Goal: Task Accomplishment & Management: Manage account settings

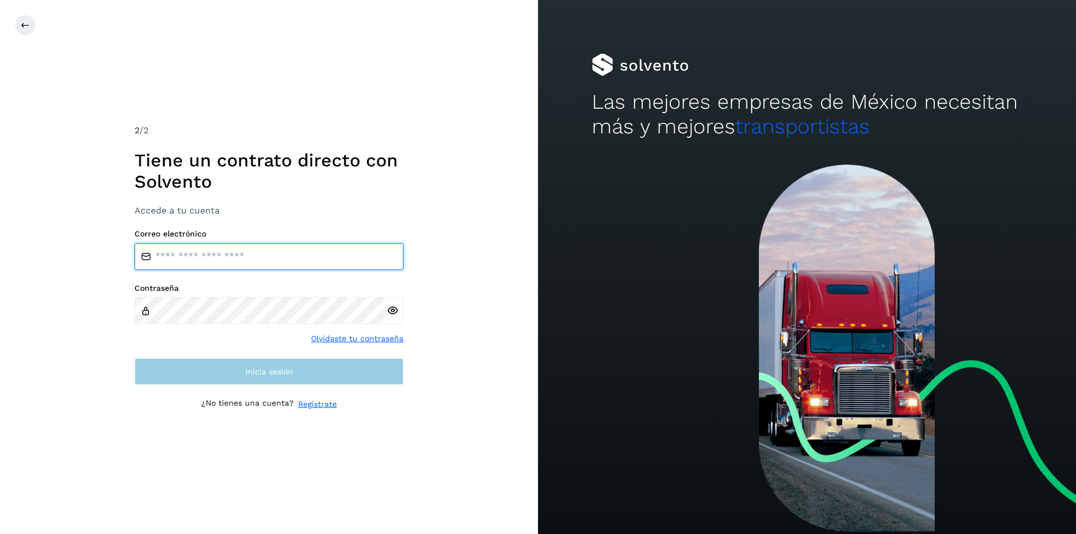
type input "**********"
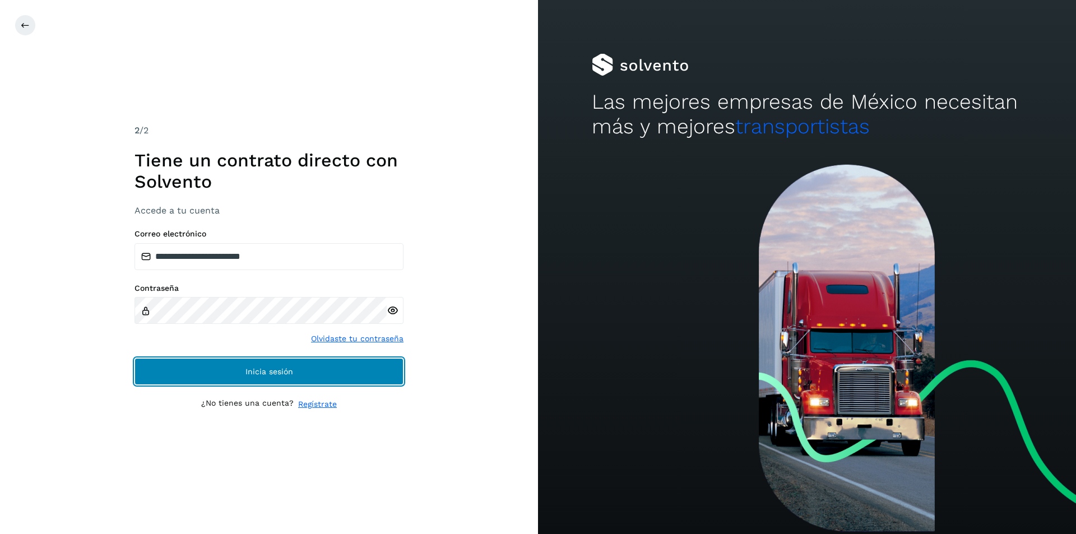
click at [211, 373] on button "Inicia sesión" at bounding box center [268, 371] width 269 height 27
click at [220, 370] on button "Inicia sesión" at bounding box center [268, 371] width 269 height 27
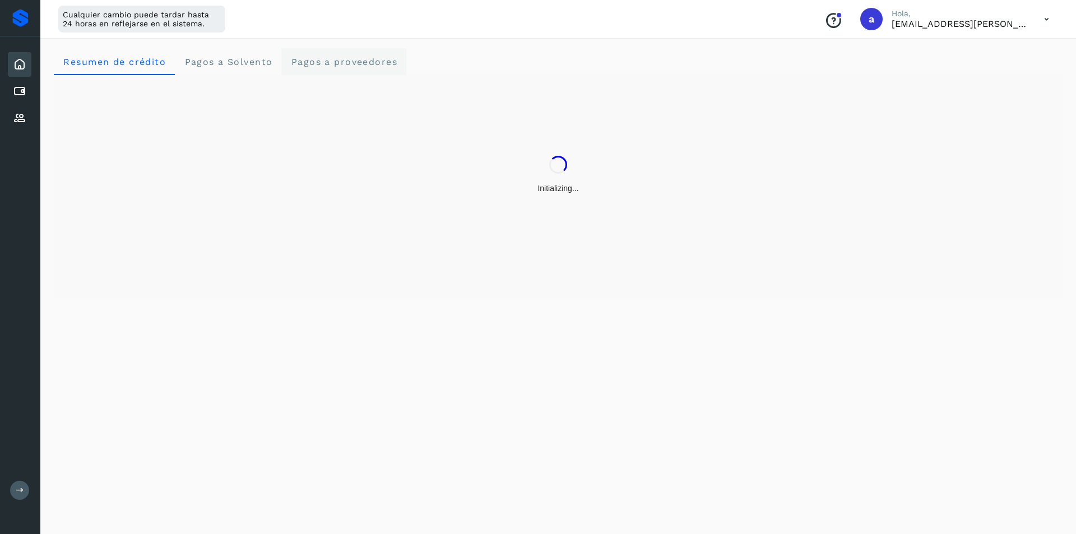
click at [311, 57] on span "Pagos a proveedores" at bounding box center [343, 62] width 107 height 11
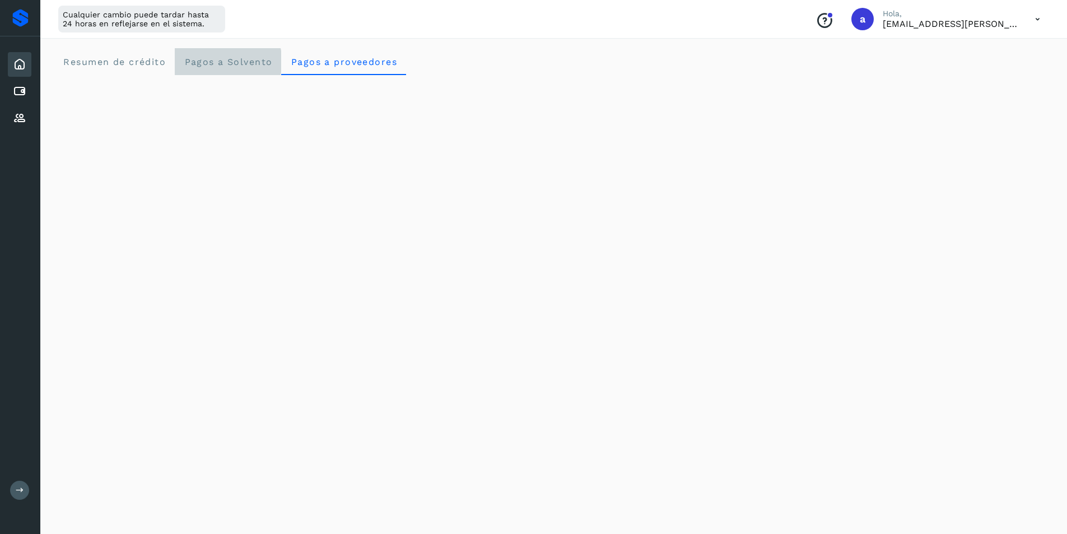
click at [243, 63] on span "Pagos a Solvento" at bounding box center [228, 62] width 89 height 11
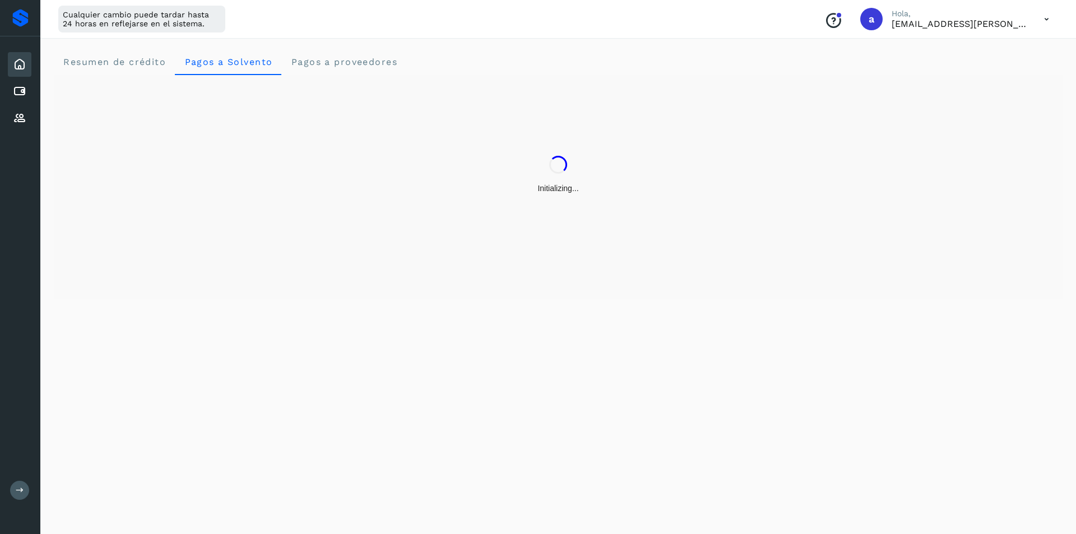
click at [4, 90] on div "Inicio Cuentas por pagar Proveedores" at bounding box center [20, 91] width 40 height 110
click at [15, 88] on icon at bounding box center [19, 91] width 13 height 13
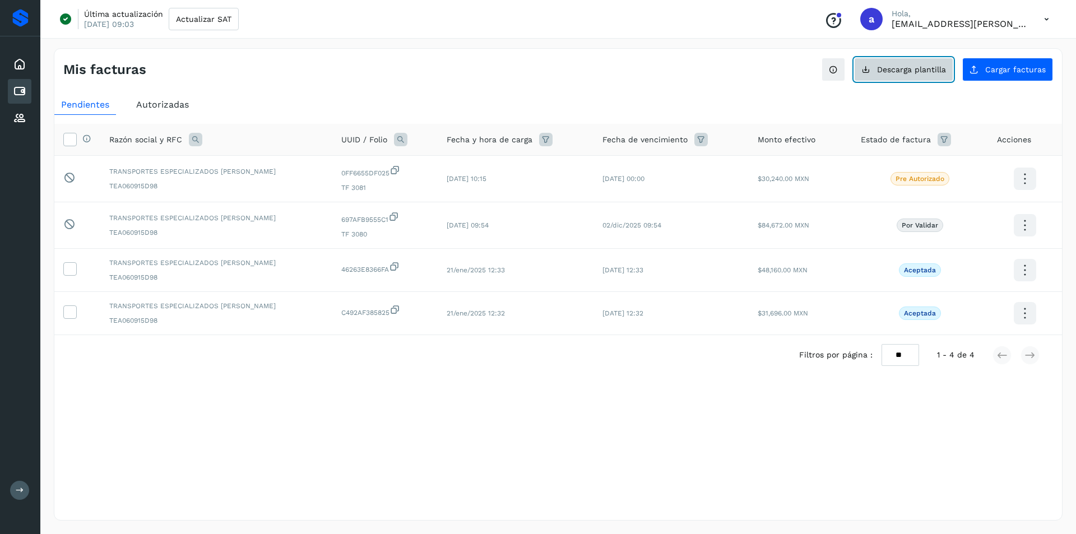
click at [916, 67] on span "Descarga plantilla" at bounding box center [911, 70] width 69 height 8
click at [1000, 72] on span "Cargar facturas" at bounding box center [1015, 70] width 61 height 8
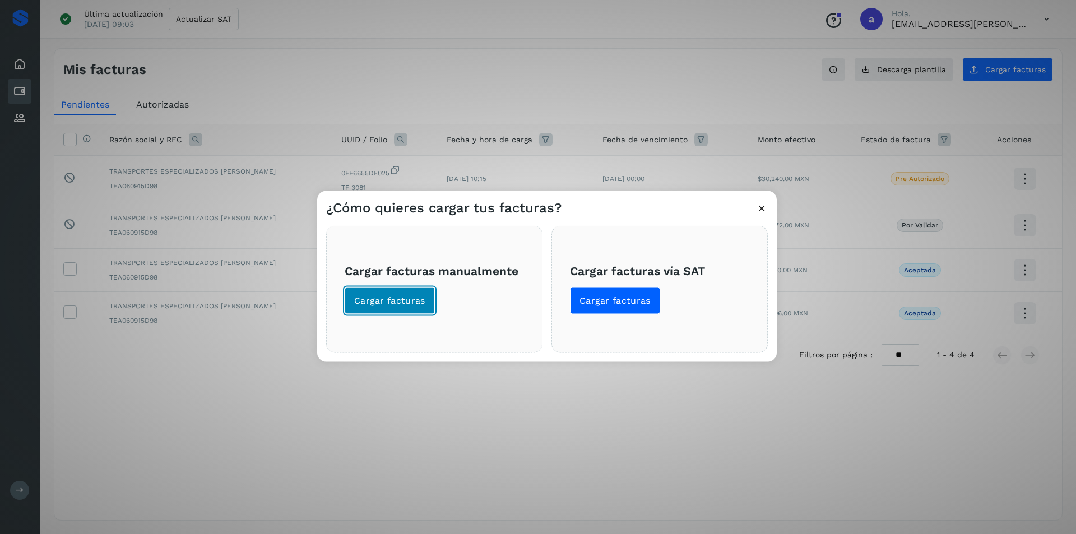
click at [388, 292] on button "Cargar facturas" at bounding box center [390, 300] width 90 height 27
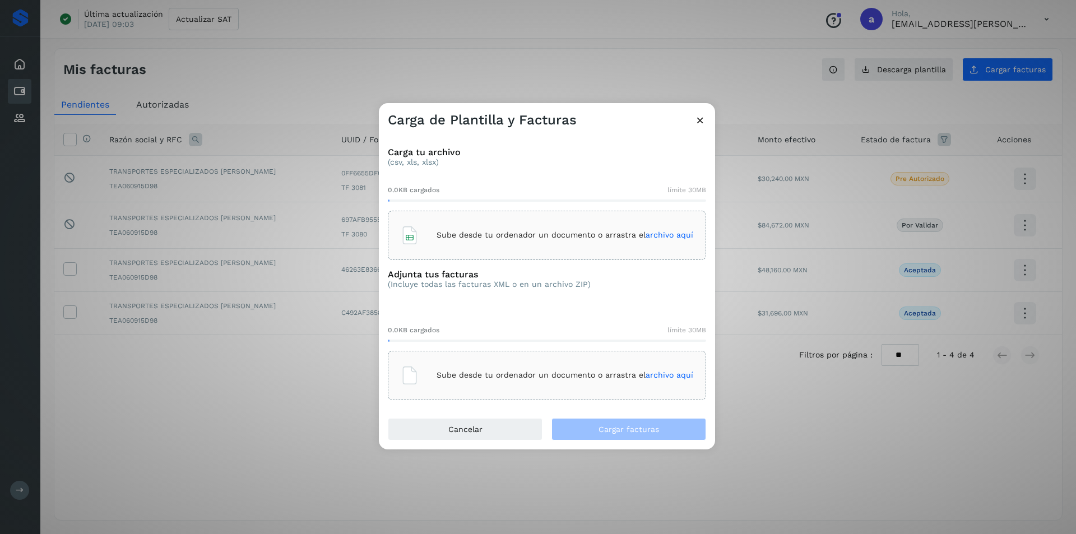
click at [657, 234] on span "archivo aquí" at bounding box center [669, 234] width 48 height 9
click at [662, 371] on span "archivo aquí" at bounding box center [669, 374] width 48 height 9
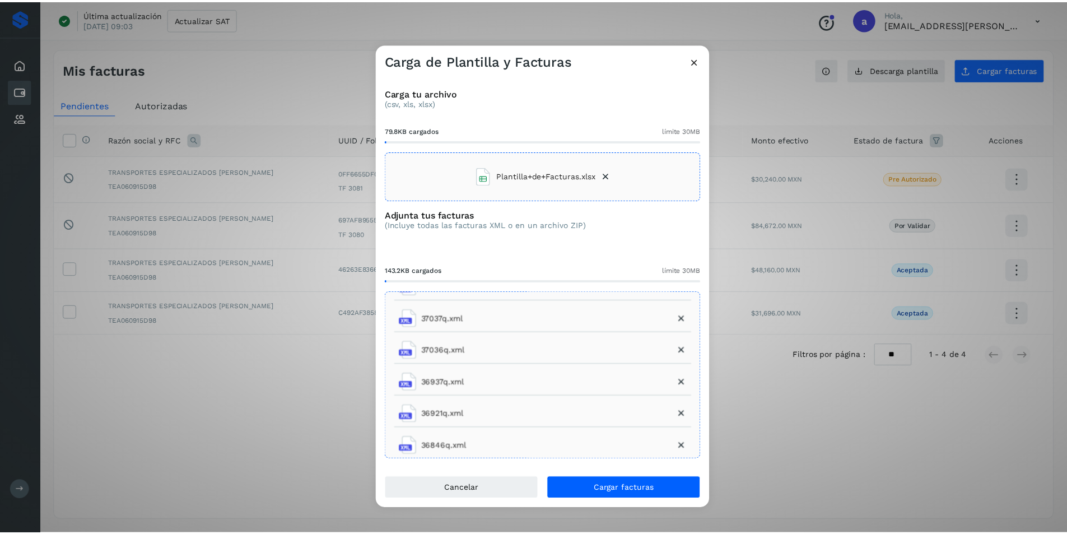
scroll to position [499, 0]
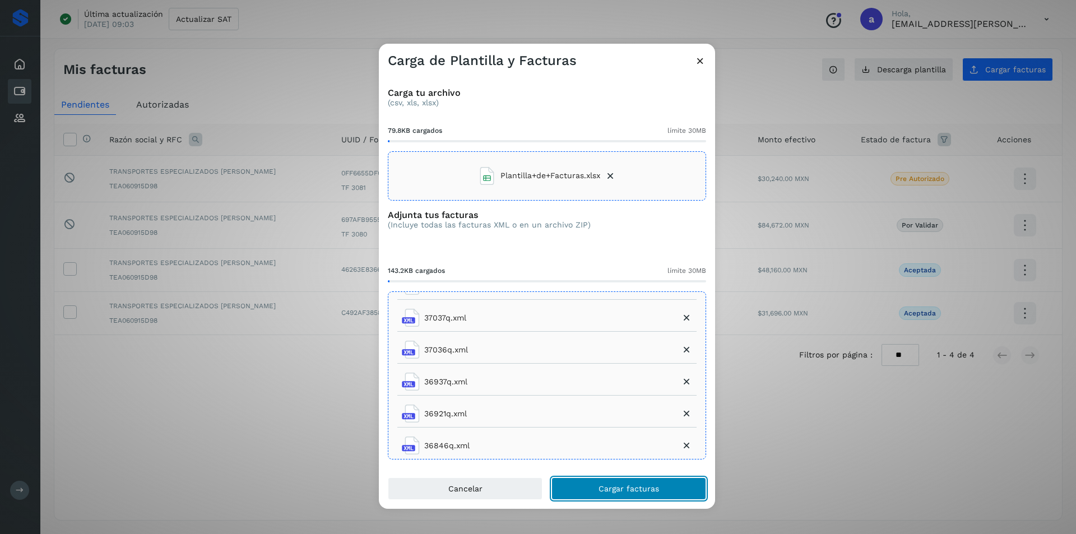
click at [627, 485] on span "Cargar facturas" at bounding box center [628, 489] width 61 height 8
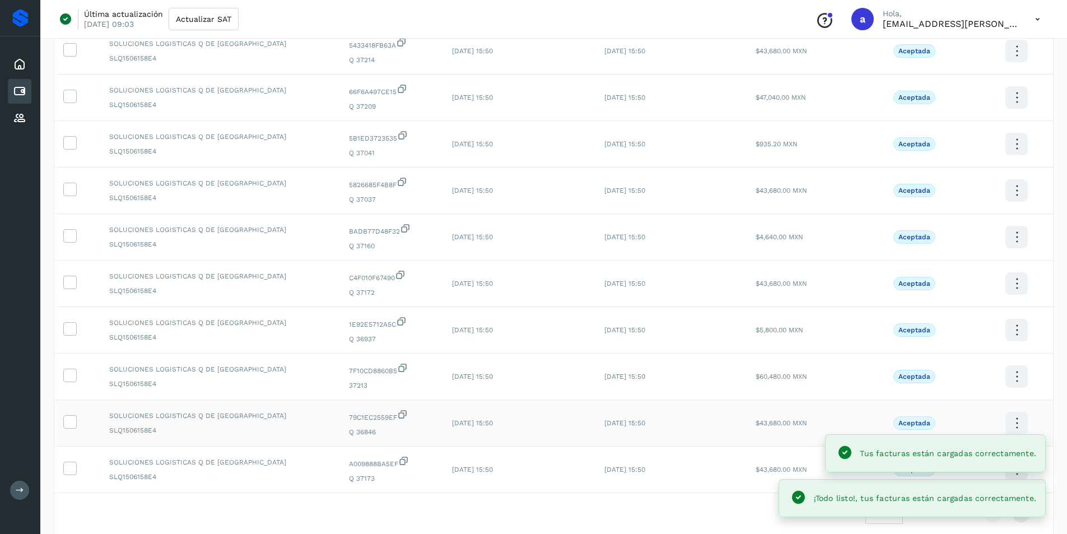
scroll to position [182, 0]
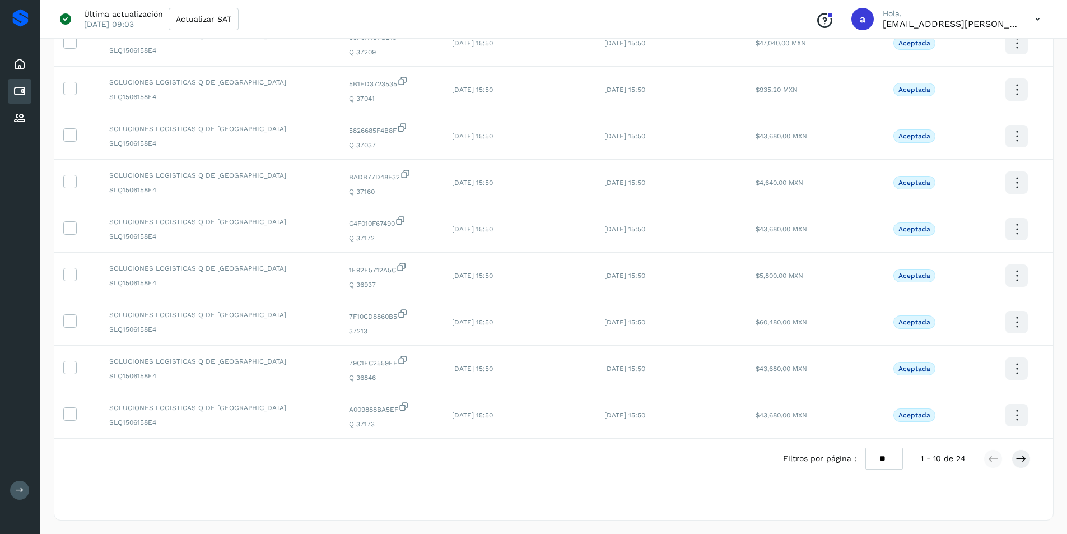
click at [885, 459] on select "** ** **" at bounding box center [885, 459] width 38 height 22
select select "**"
click at [873, 448] on select "** ** **" at bounding box center [885, 459] width 38 height 22
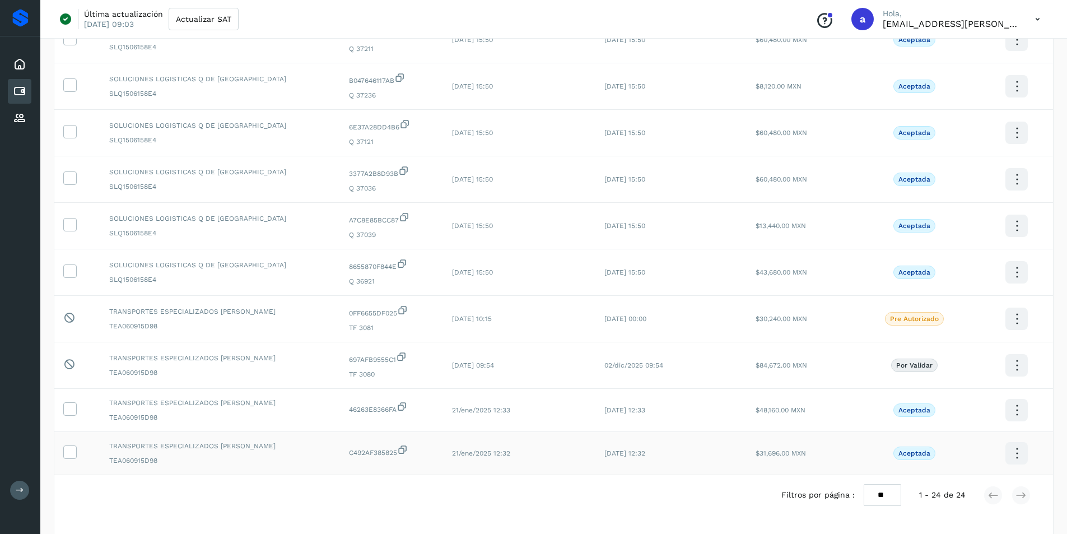
scroll to position [770, 0]
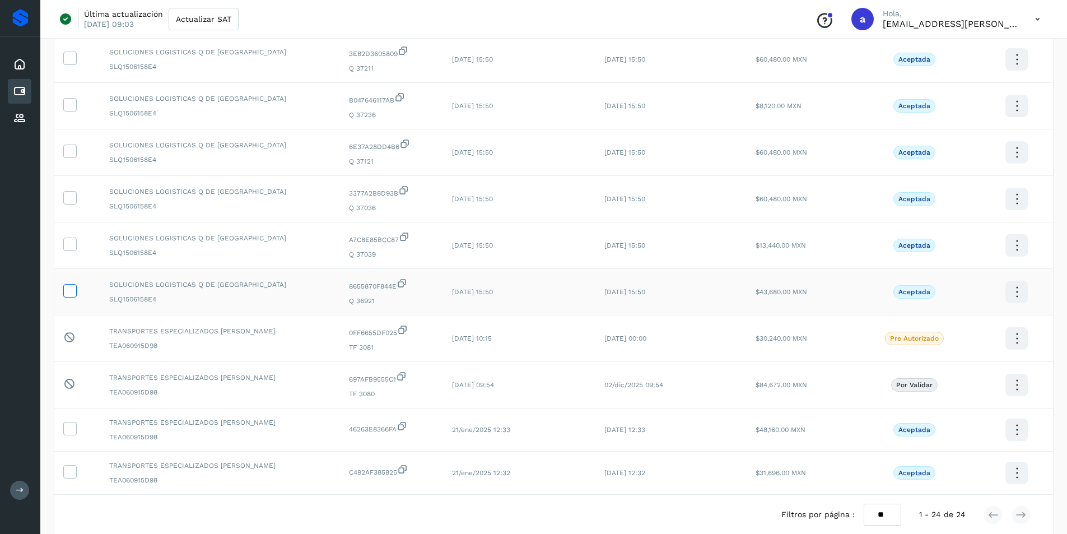
click at [75, 290] on icon at bounding box center [70, 290] width 12 height 12
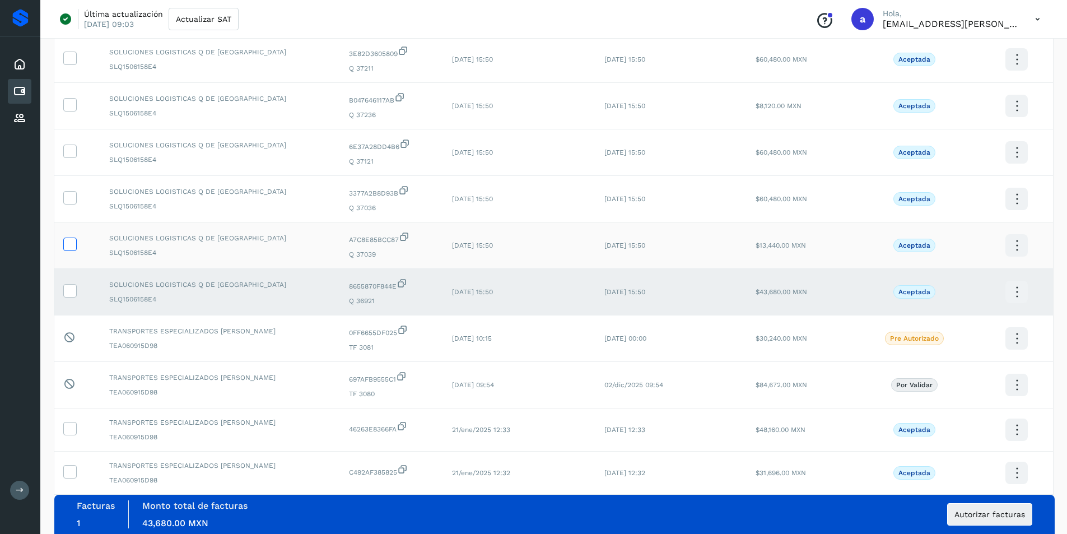
click at [75, 243] on icon at bounding box center [70, 244] width 12 height 12
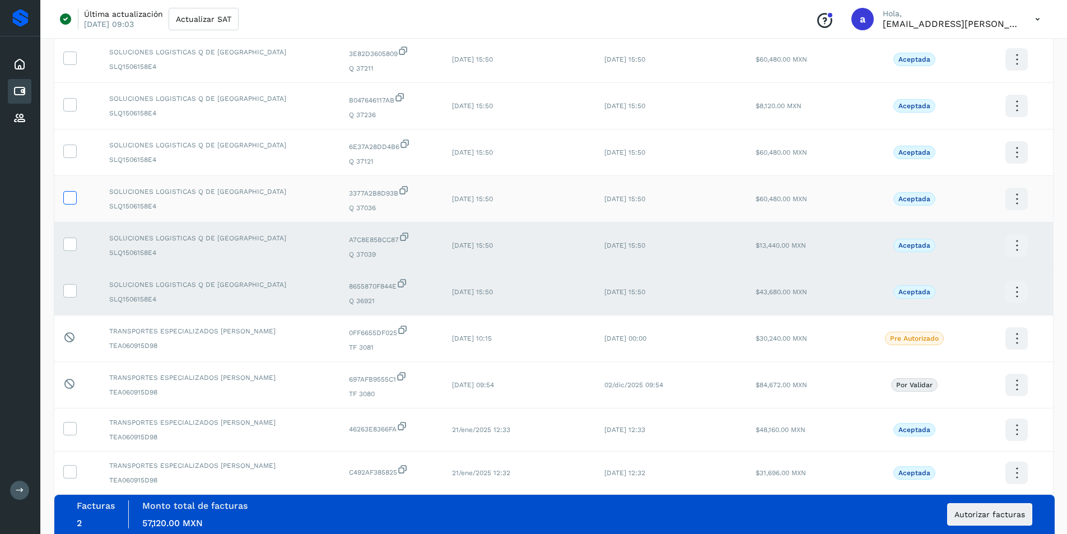
click at [74, 202] on icon at bounding box center [70, 197] width 12 height 12
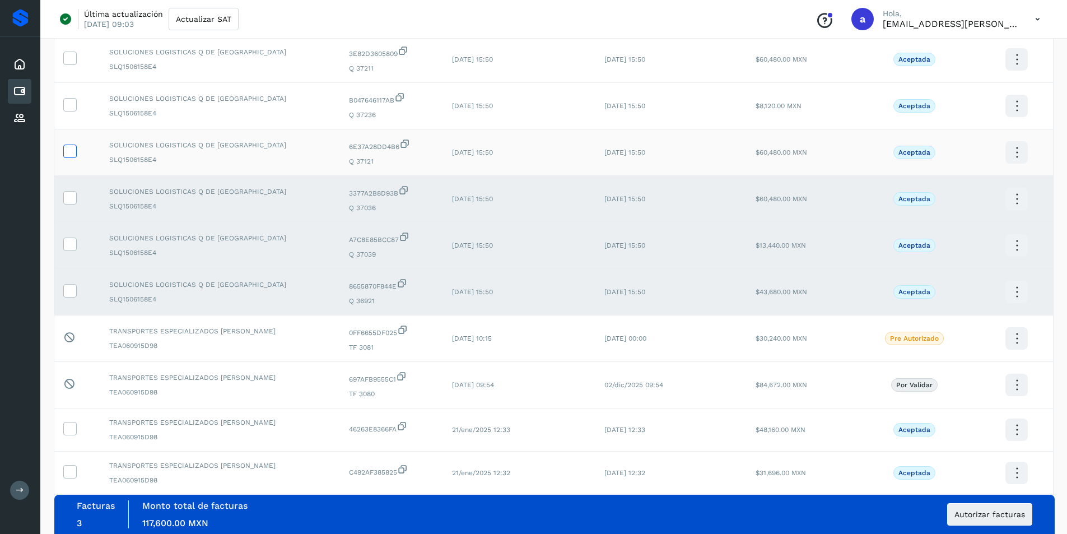
click at [70, 147] on icon at bounding box center [70, 151] width 12 height 12
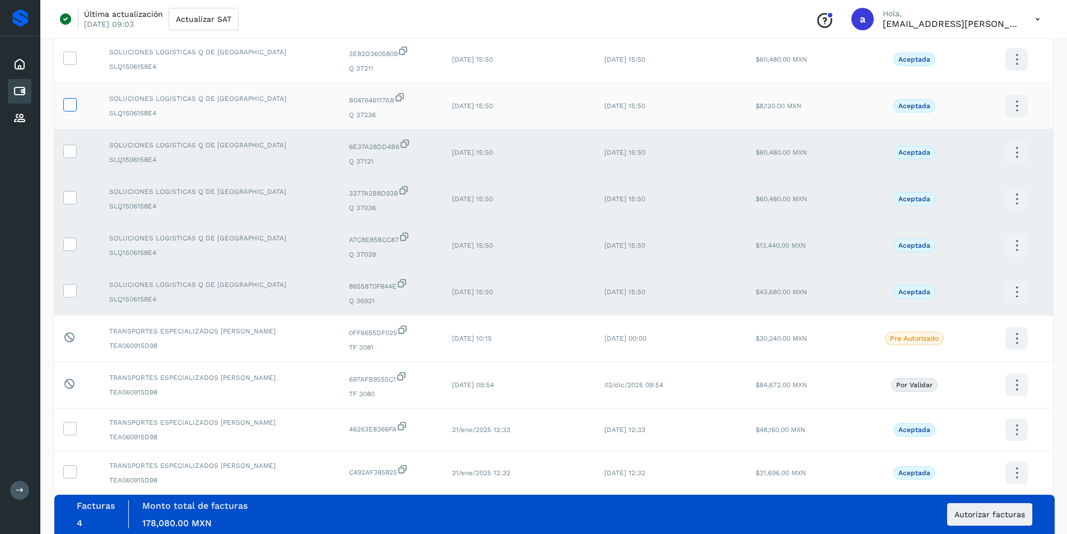
click at [71, 103] on icon at bounding box center [70, 104] width 12 height 12
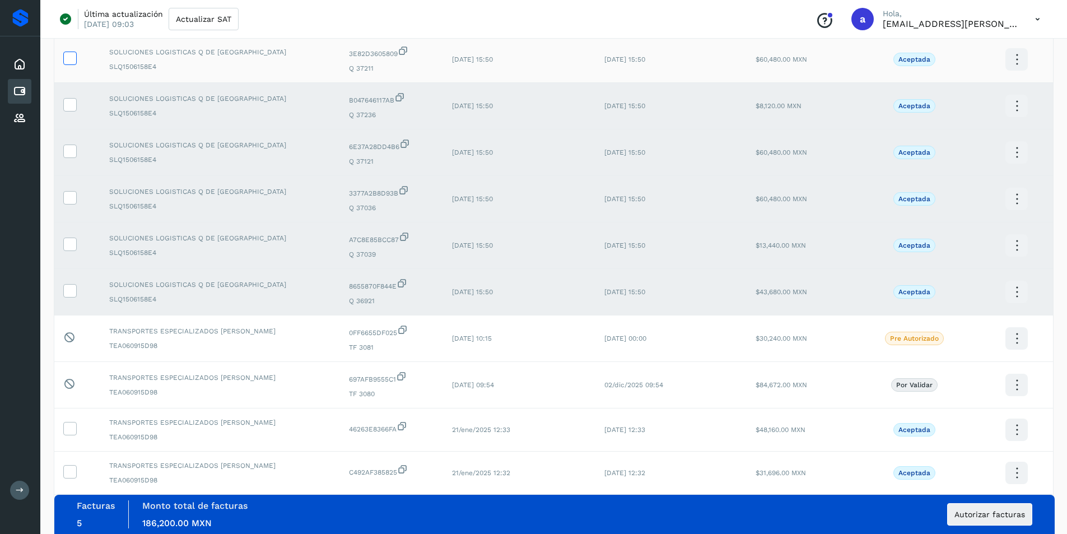
click at [71, 63] on span at bounding box center [70, 61] width 12 height 8
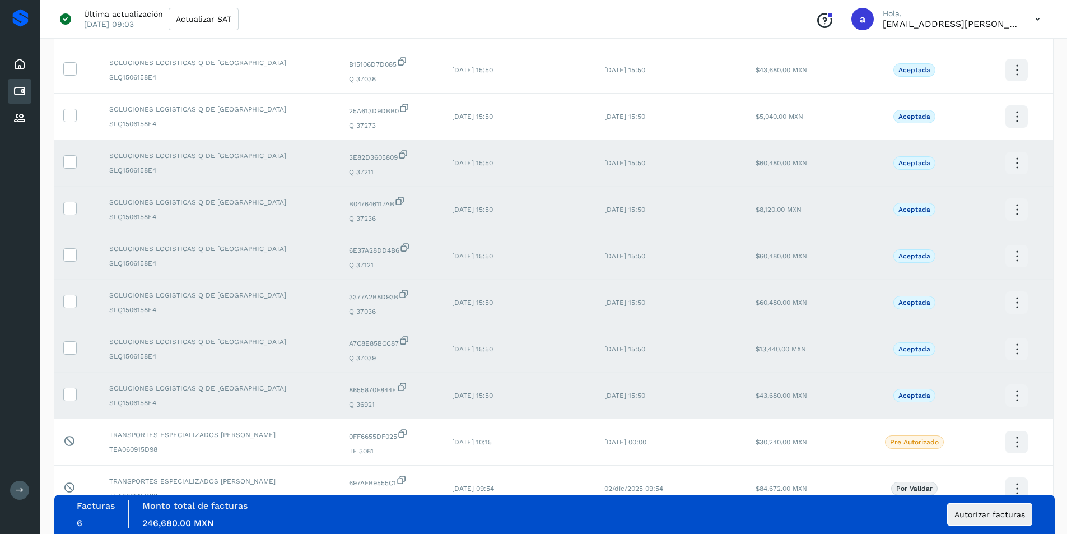
scroll to position [658, 0]
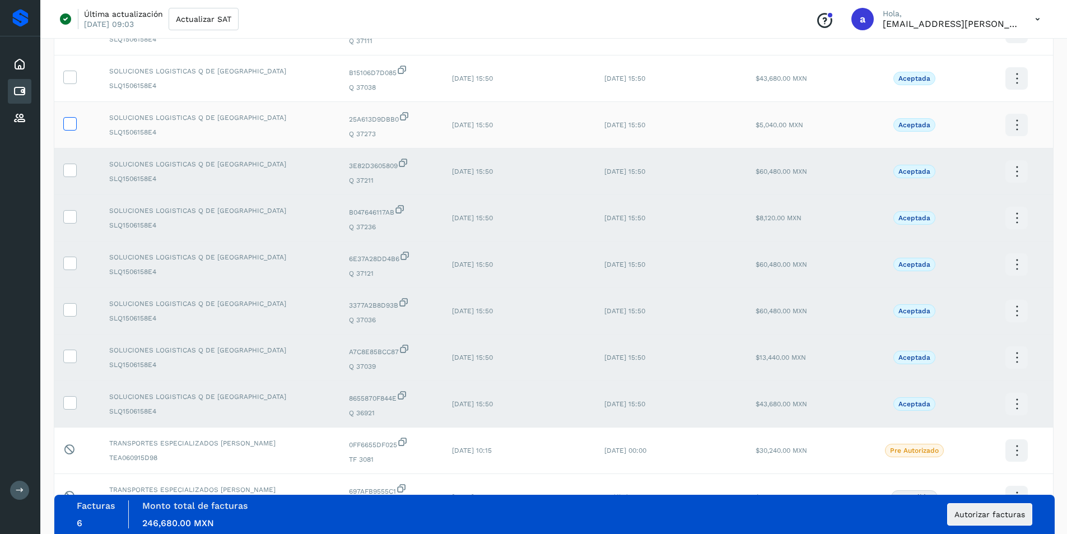
click at [71, 123] on icon at bounding box center [70, 123] width 12 height 12
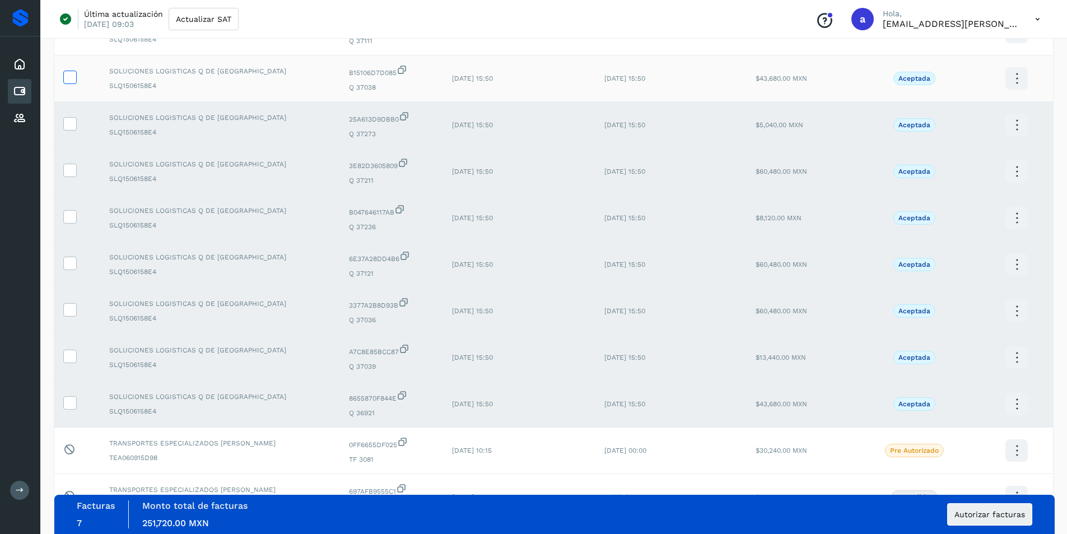
click at [75, 77] on icon at bounding box center [70, 77] width 12 height 12
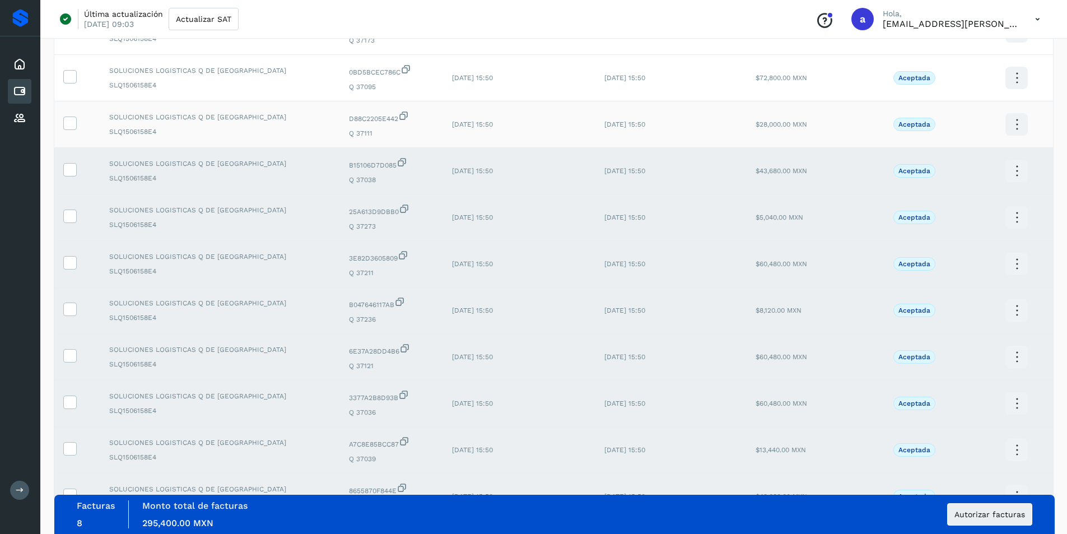
scroll to position [546, 0]
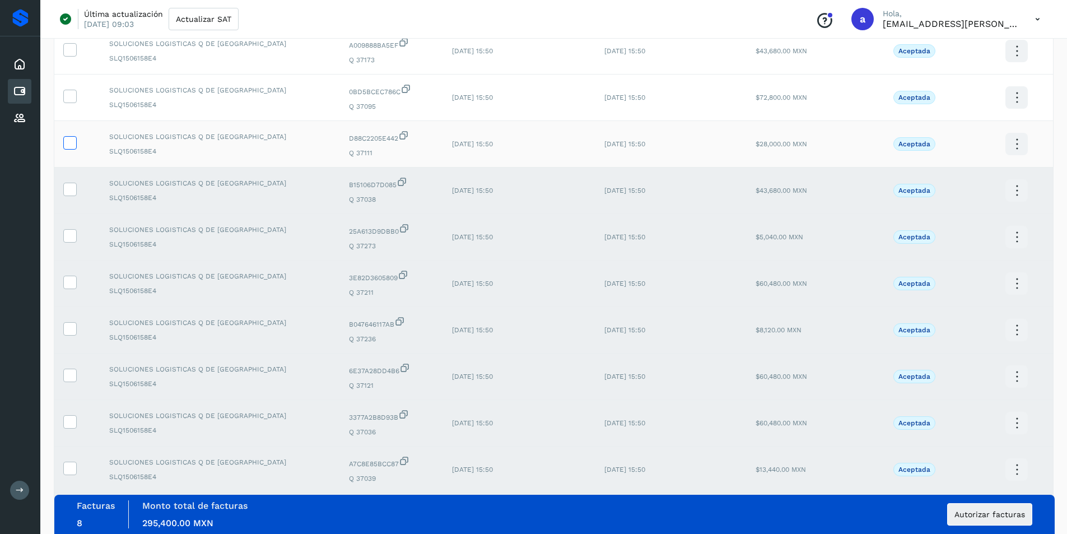
click at [67, 144] on icon at bounding box center [70, 142] width 12 height 12
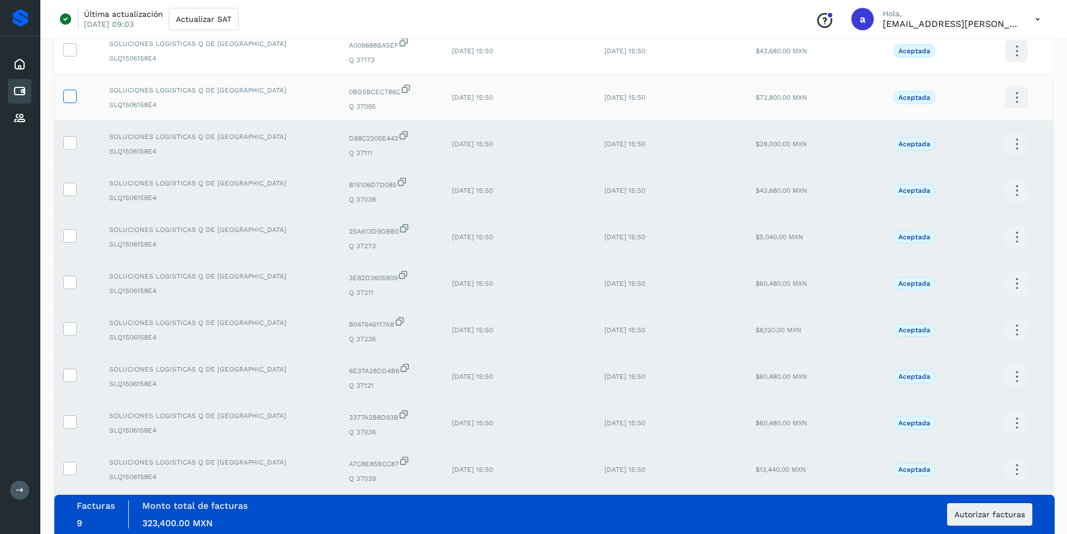
click at [72, 95] on icon at bounding box center [70, 96] width 12 height 12
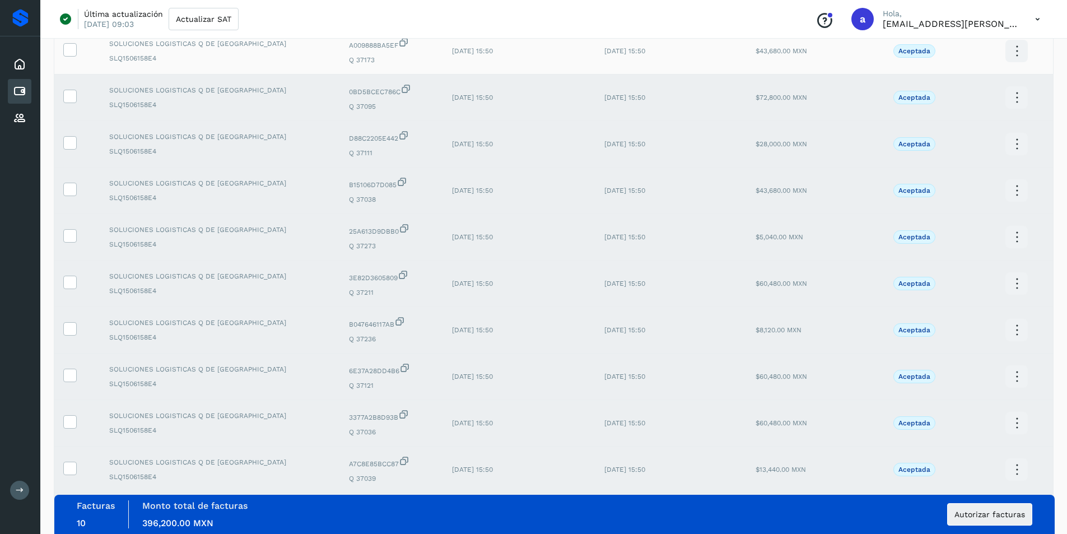
click at [70, 58] on td at bounding box center [77, 51] width 46 height 46
click at [71, 50] on icon at bounding box center [70, 49] width 12 height 12
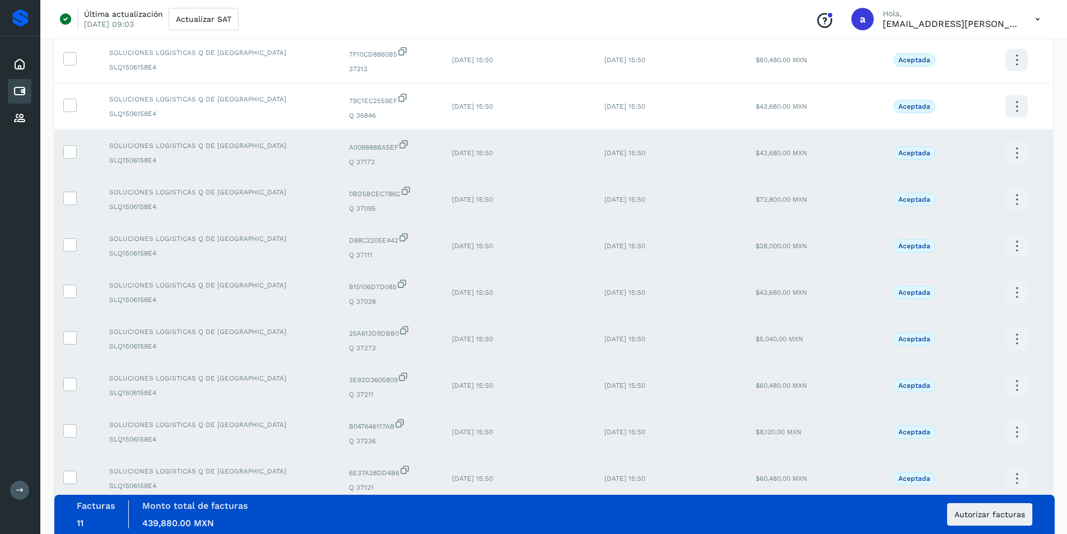
scroll to position [378, 0]
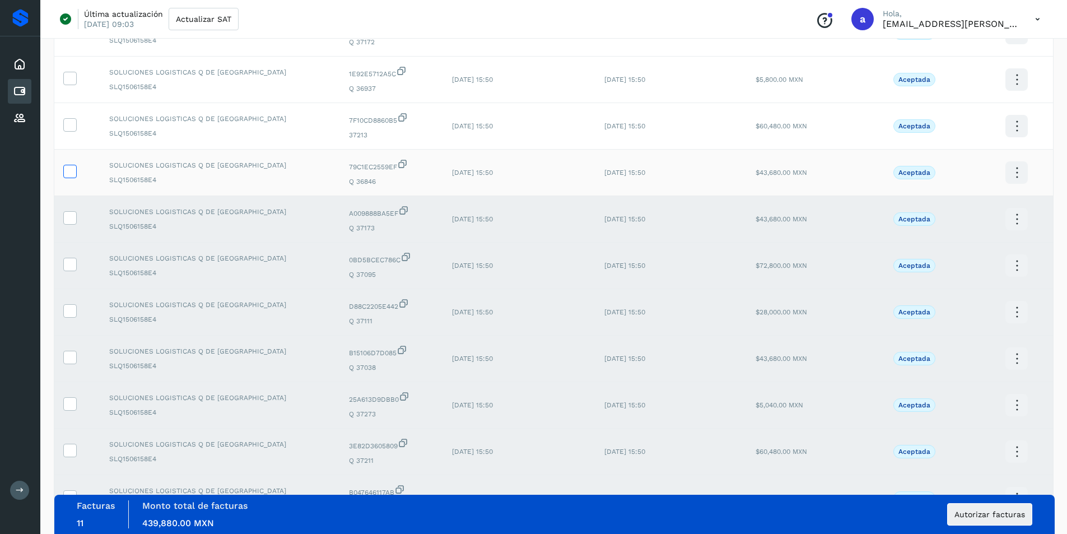
click at [73, 170] on icon at bounding box center [70, 171] width 12 height 12
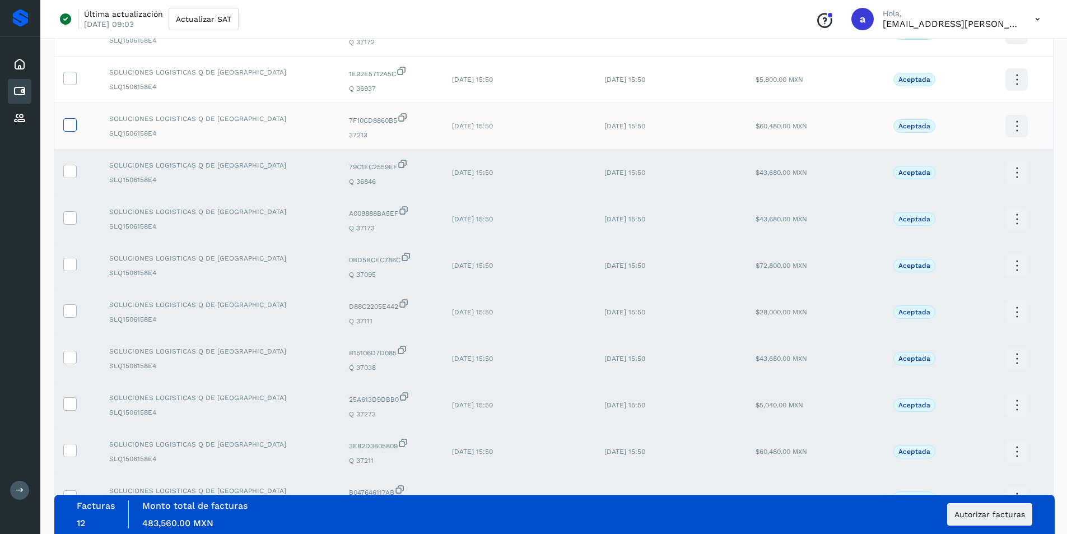
click at [71, 123] on icon at bounding box center [70, 124] width 12 height 12
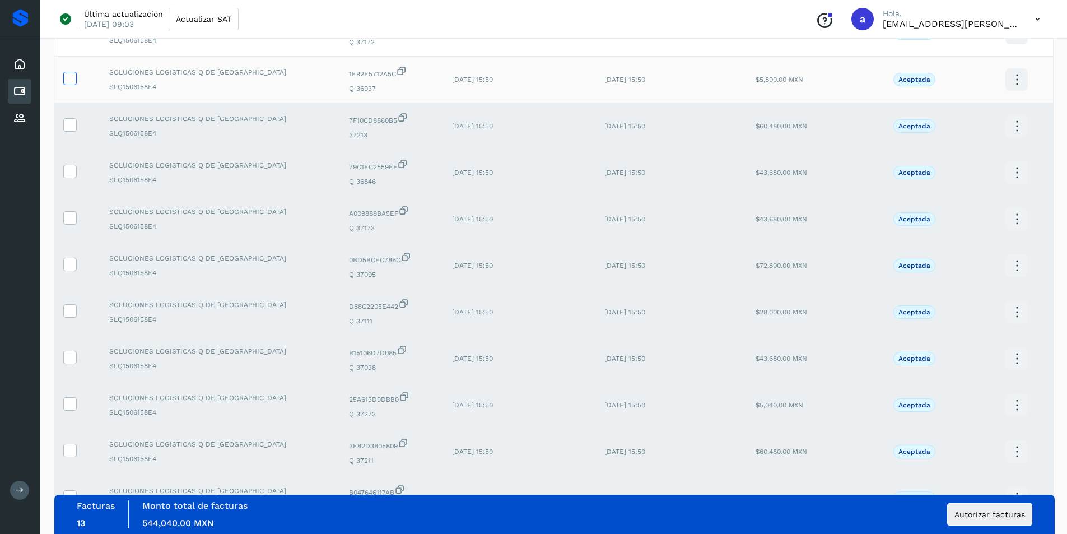
click at [72, 81] on icon at bounding box center [70, 78] width 12 height 12
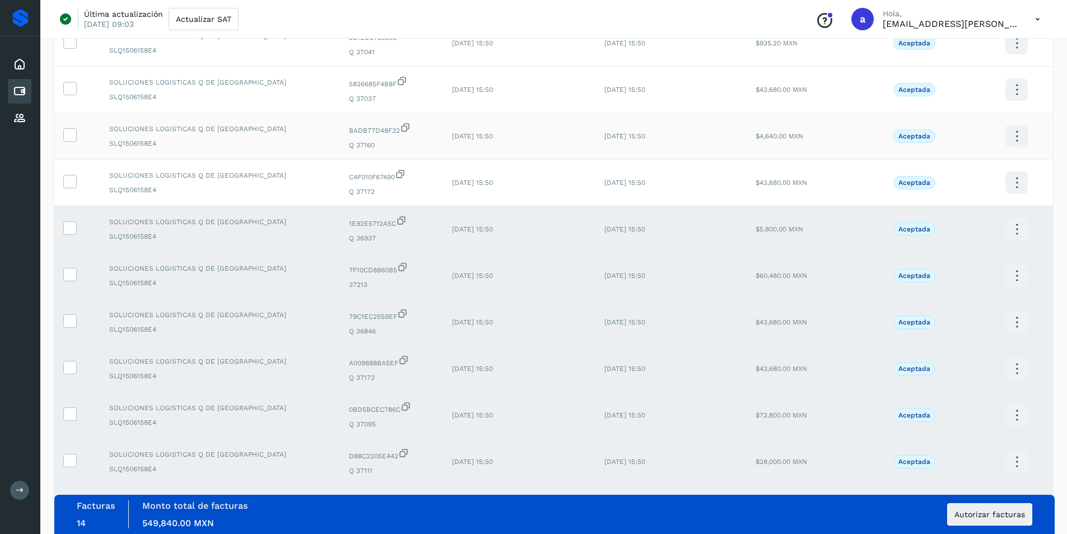
scroll to position [210, 0]
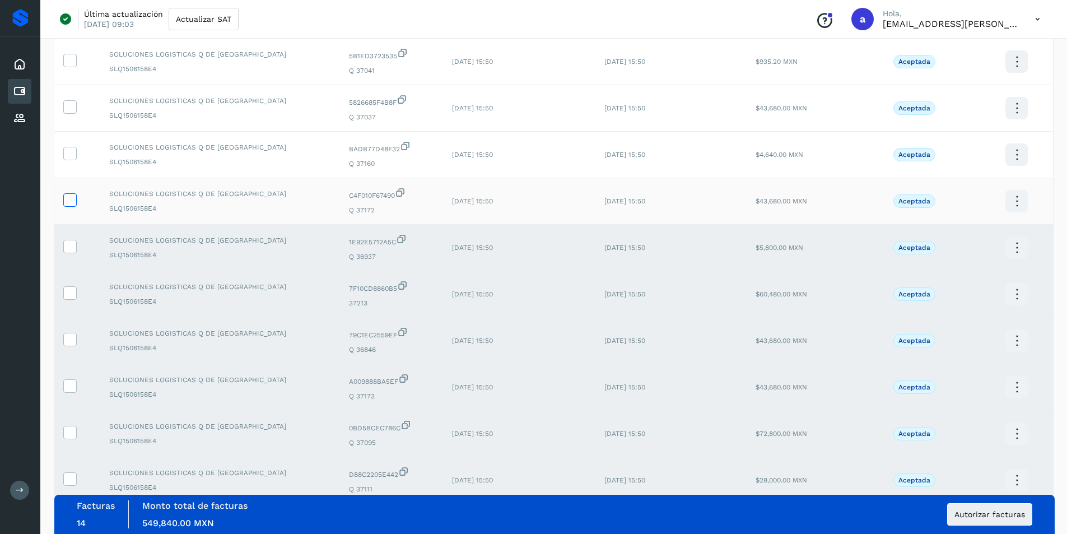
click at [71, 198] on icon at bounding box center [70, 199] width 12 height 12
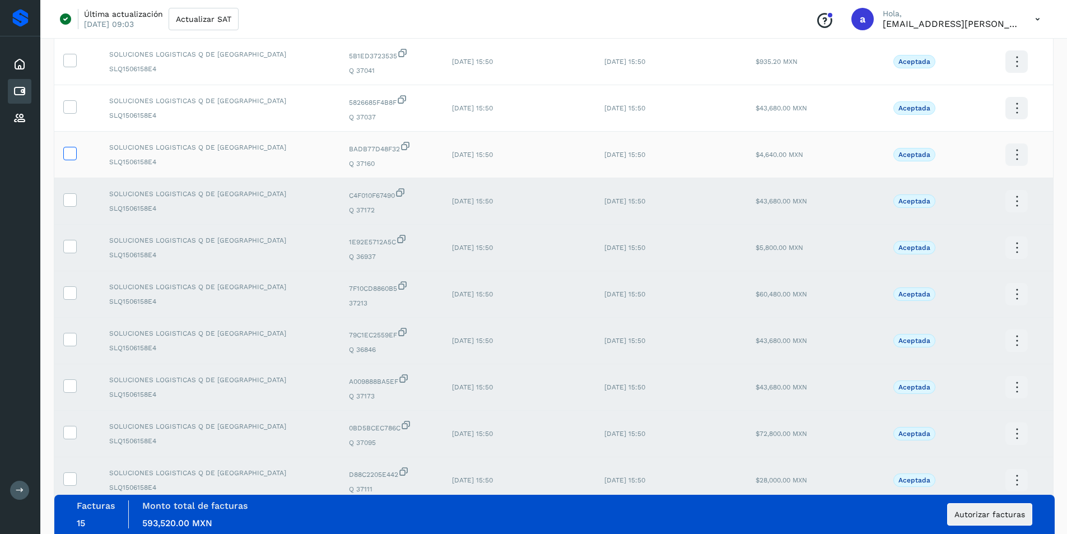
click at [69, 151] on icon at bounding box center [70, 153] width 12 height 12
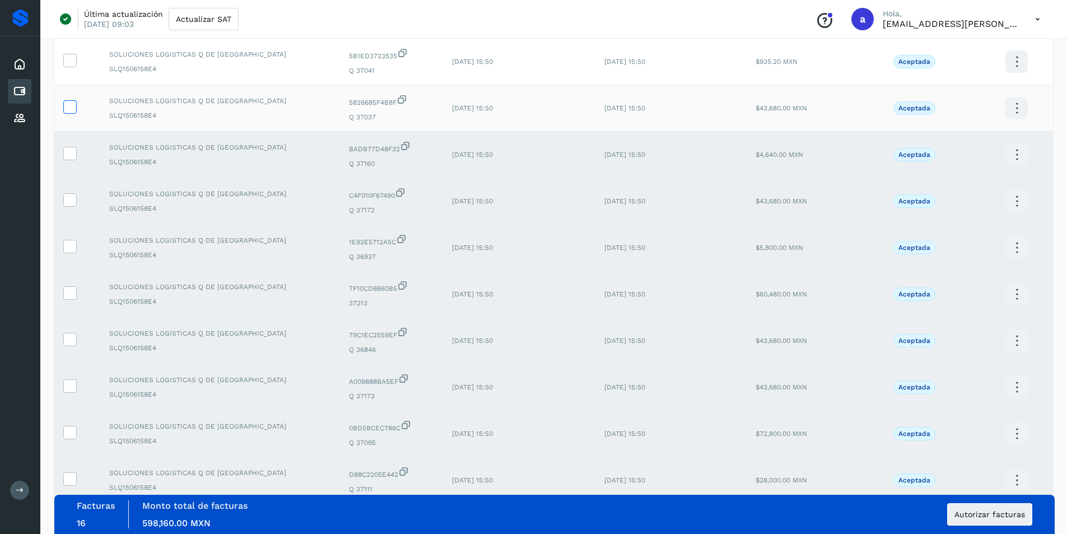
click at [69, 114] on label at bounding box center [69, 106] width 13 height 13
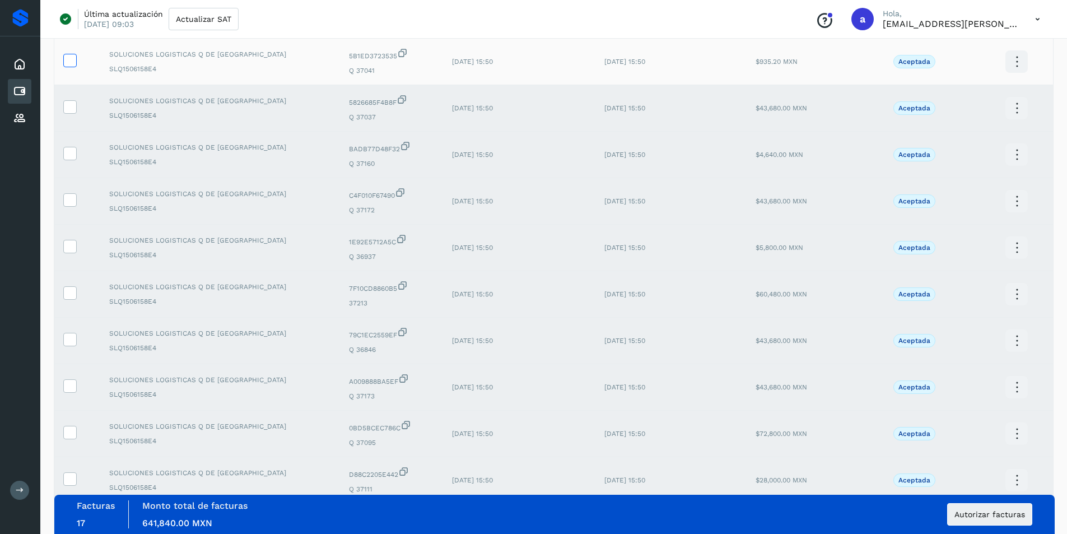
click at [70, 54] on icon at bounding box center [70, 60] width 12 height 12
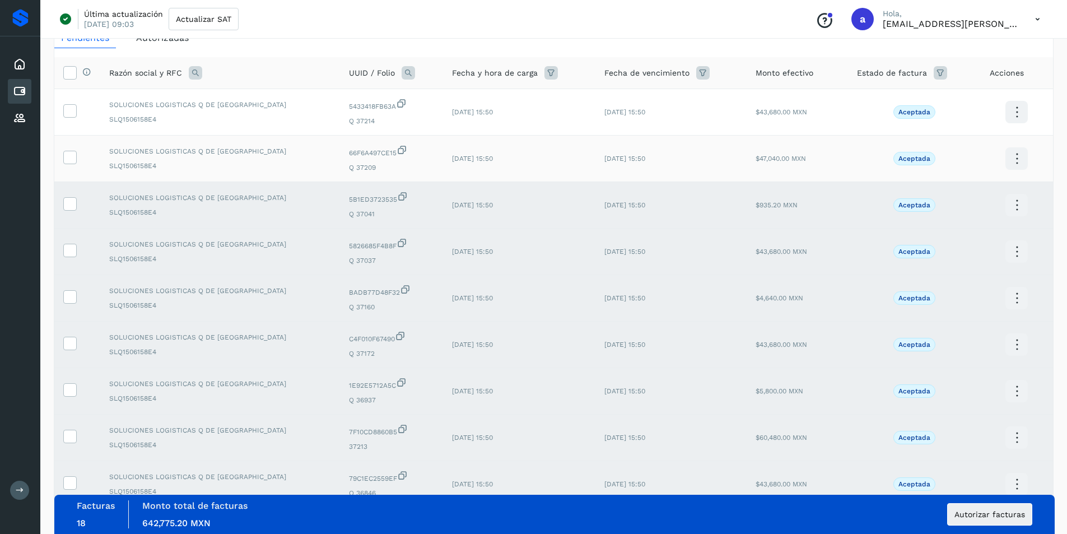
scroll to position [42, 0]
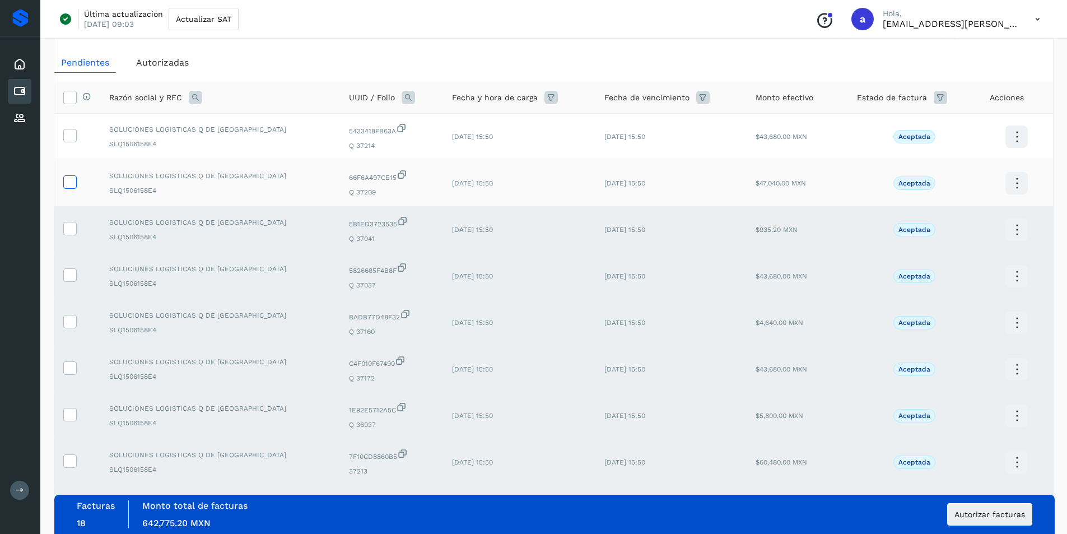
click at [71, 184] on icon at bounding box center [70, 181] width 12 height 12
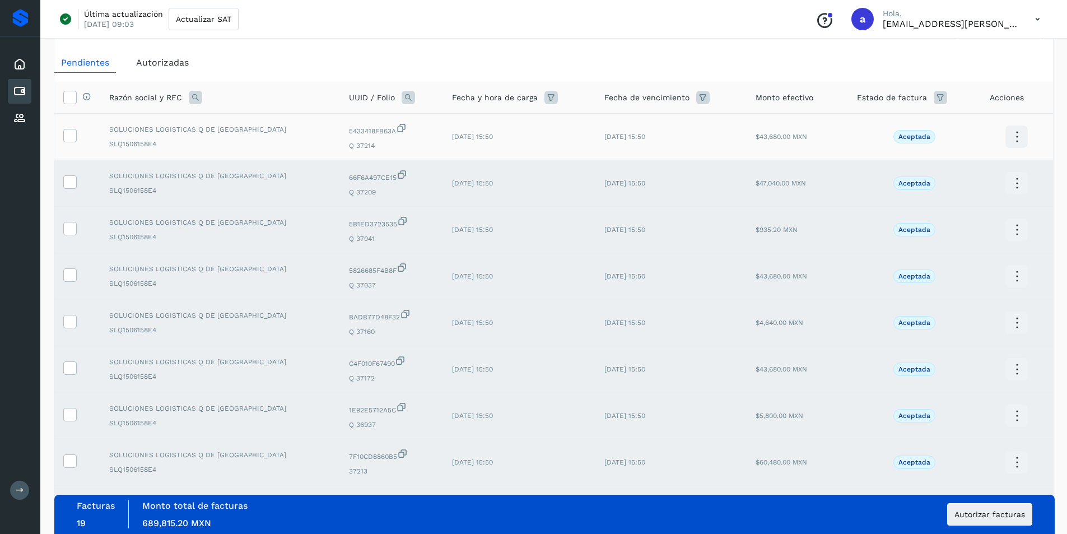
click at [68, 145] on td at bounding box center [77, 137] width 46 height 46
click at [70, 139] on icon at bounding box center [70, 135] width 12 height 12
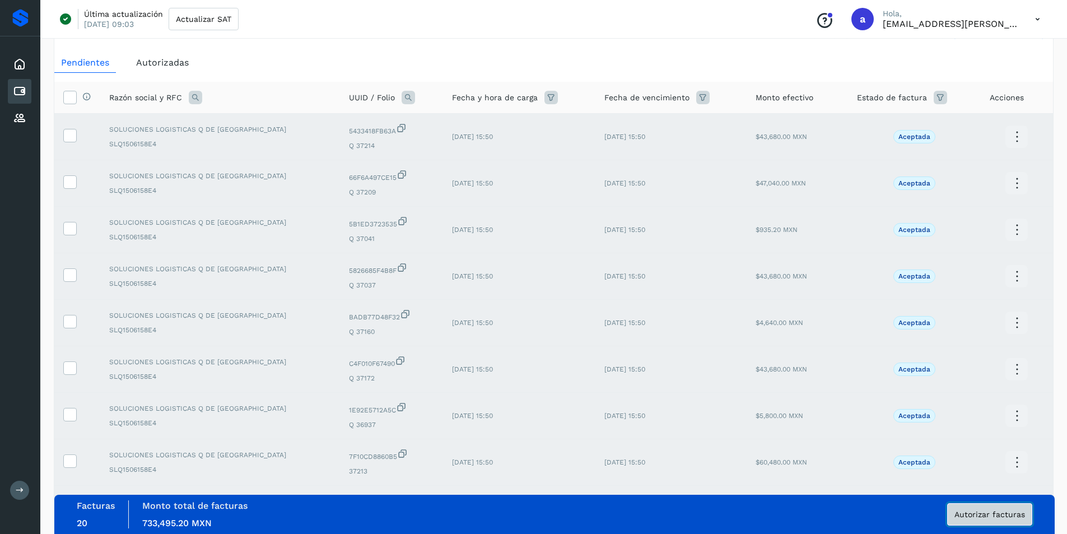
click at [966, 514] on span "Autorizar facturas" at bounding box center [990, 514] width 71 height 8
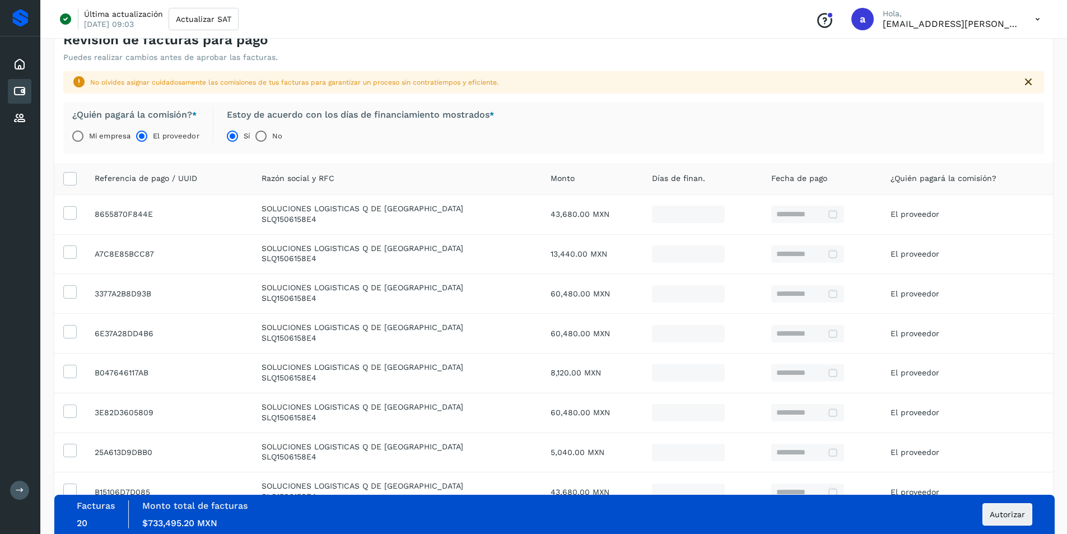
drag, startPoint x: 245, startPoint y: 133, endPoint x: 343, endPoint y: 127, distance: 98.8
click at [343, 127] on div "Sí No" at bounding box center [356, 136] width 276 height 22
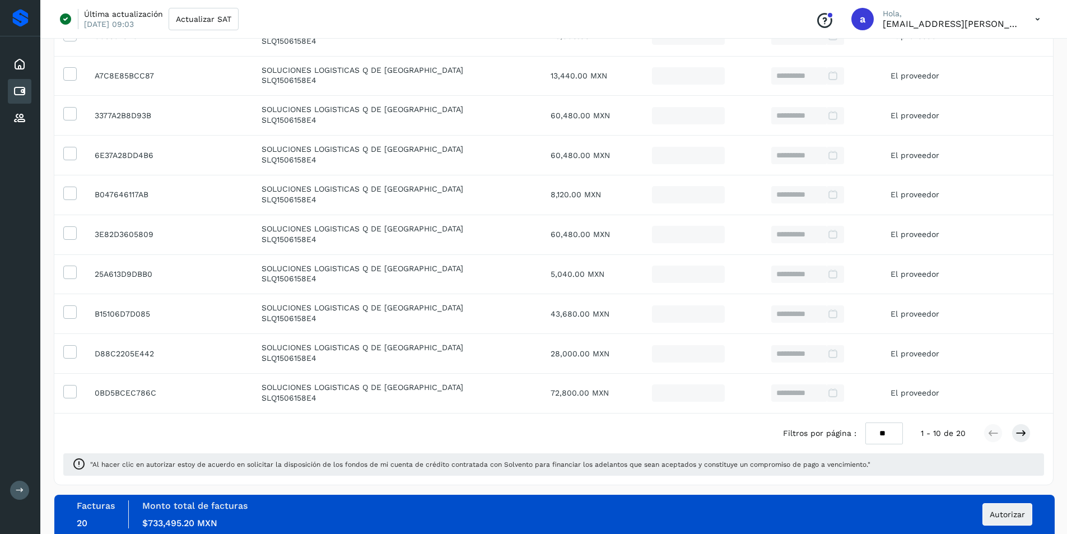
scroll to position [222, 0]
click at [1024, 435] on icon at bounding box center [1021, 431] width 11 height 11
click at [1006, 512] on span "Autorizar" at bounding box center [1007, 514] width 35 height 8
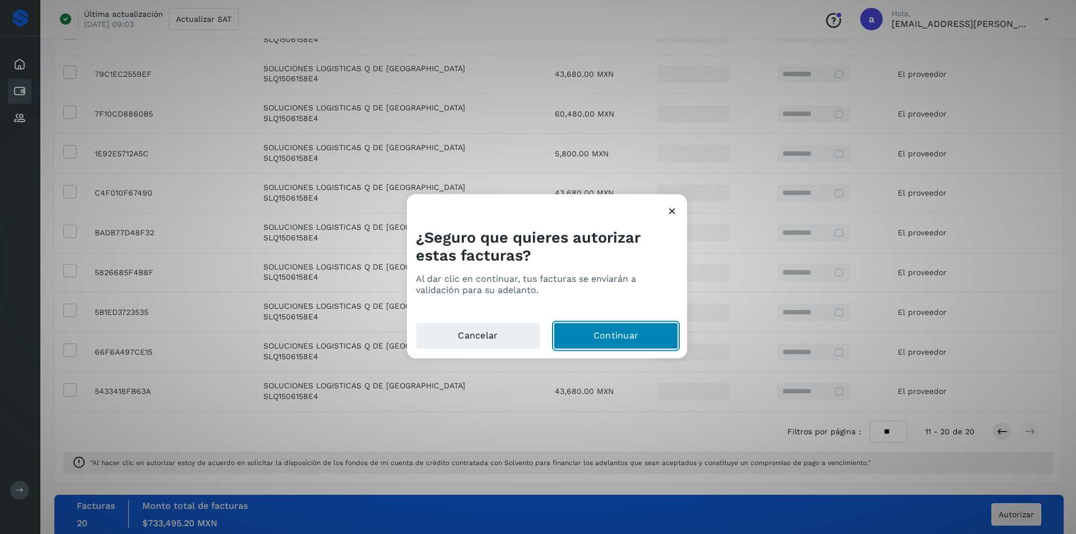
click at [603, 336] on button "Continuar" at bounding box center [616, 335] width 124 height 27
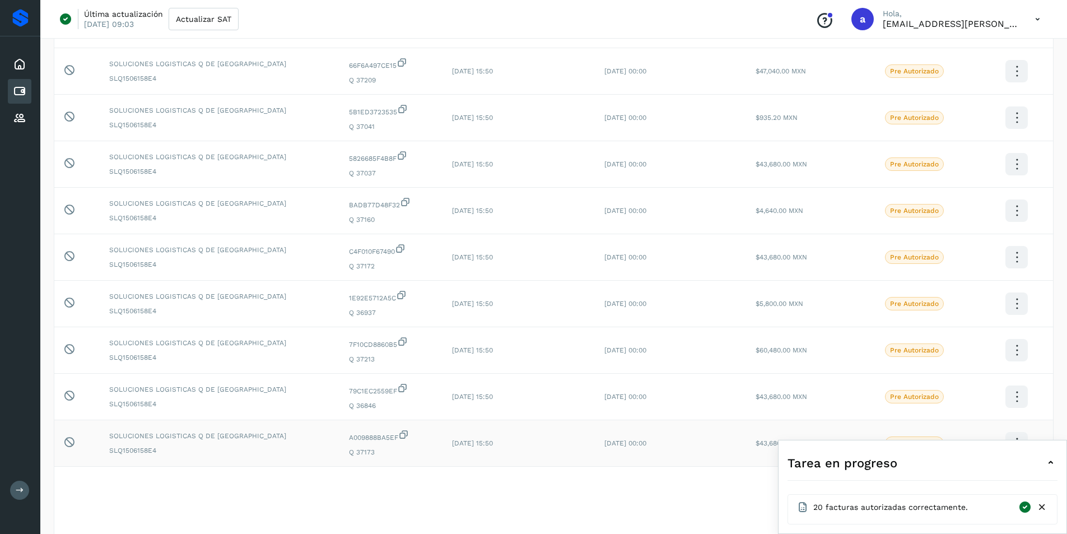
scroll to position [182, 0]
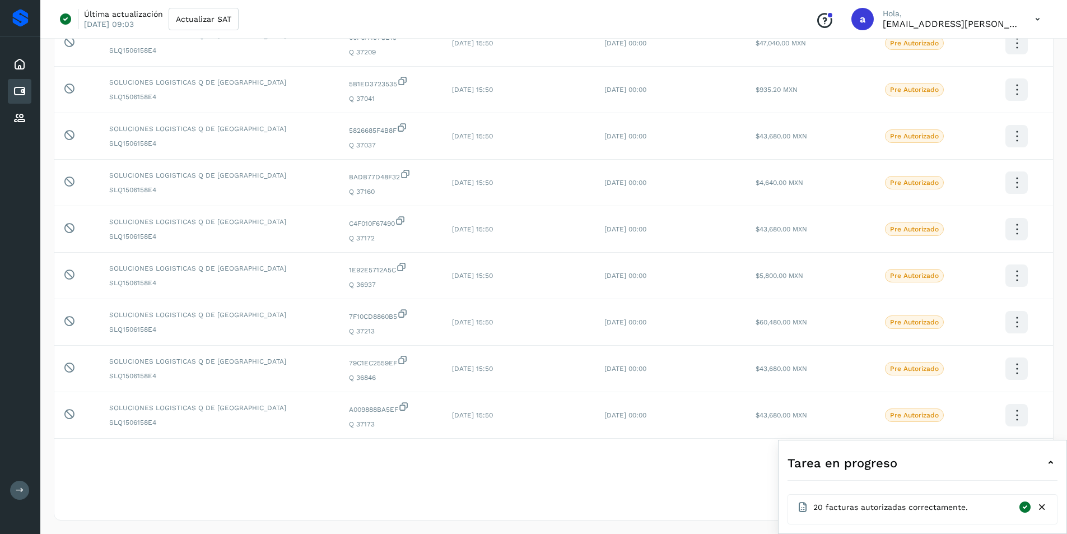
click at [1050, 462] on icon at bounding box center [1050, 462] width 13 height 13
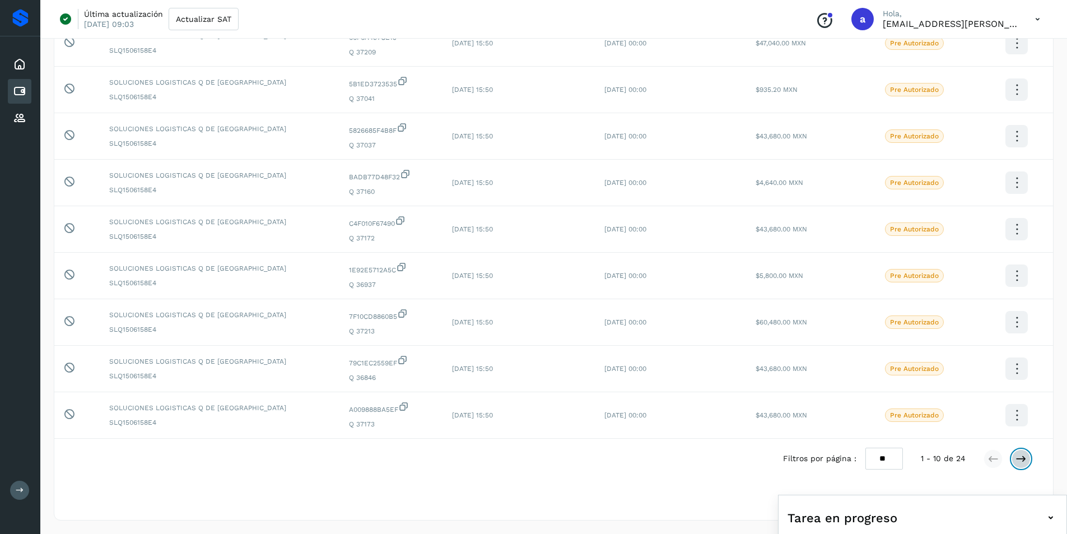
click at [1024, 459] on icon at bounding box center [1021, 458] width 11 height 11
click at [1020, 457] on icon at bounding box center [1021, 458] width 11 height 11
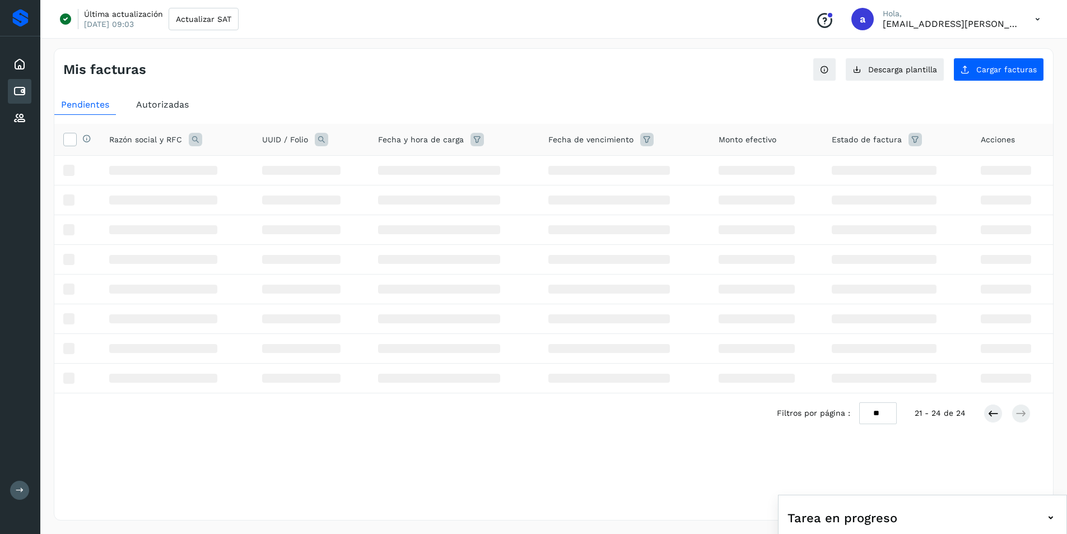
scroll to position [0, 0]
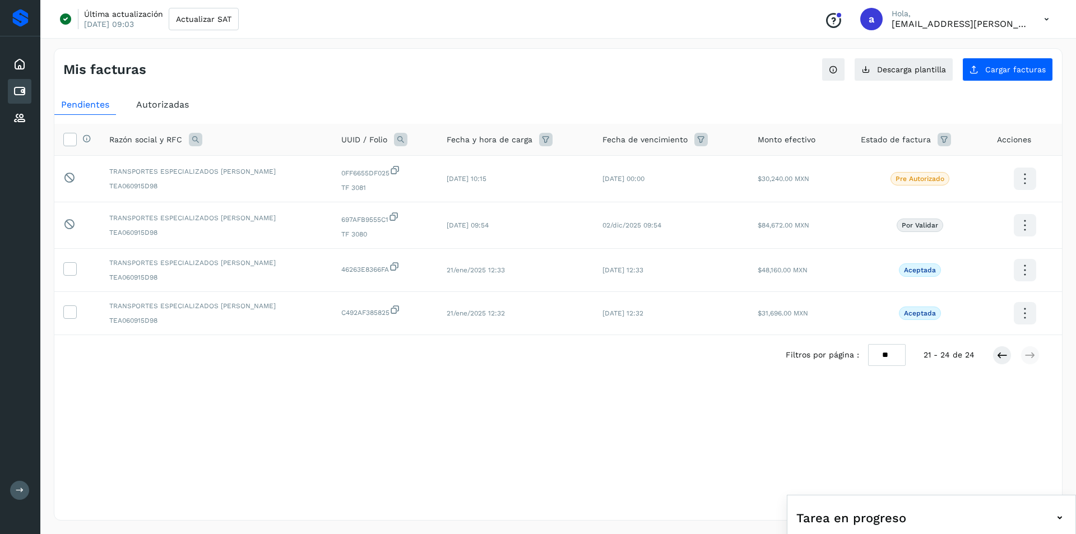
click at [887, 355] on select "** ** **" at bounding box center [887, 355] width 38 height 22
select select "**"
click at [873, 366] on select "** ** **" at bounding box center [887, 355] width 38 height 22
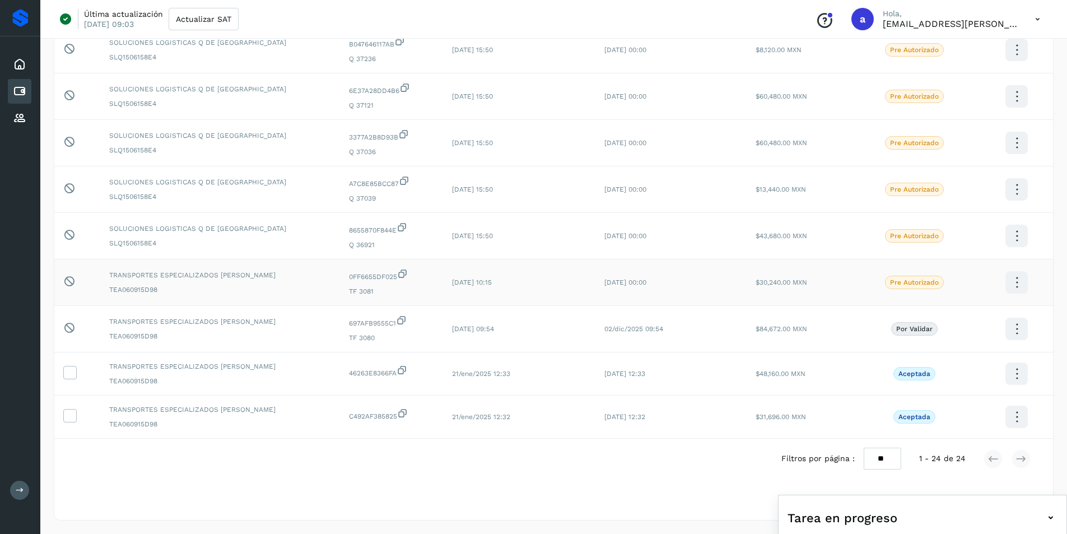
scroll to position [770, 0]
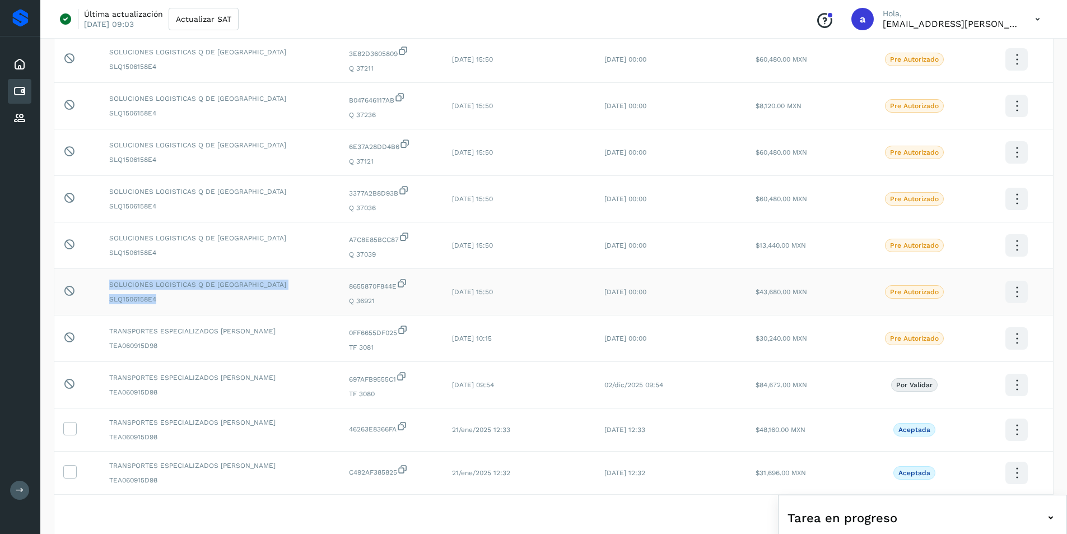
drag, startPoint x: 109, startPoint y: 285, endPoint x: 169, endPoint y: 302, distance: 62.4
click at [169, 302] on div "SOLUCIONES LOGISTICAS Q DE MEXICO SLQ1506158E4" at bounding box center [220, 292] width 222 height 25
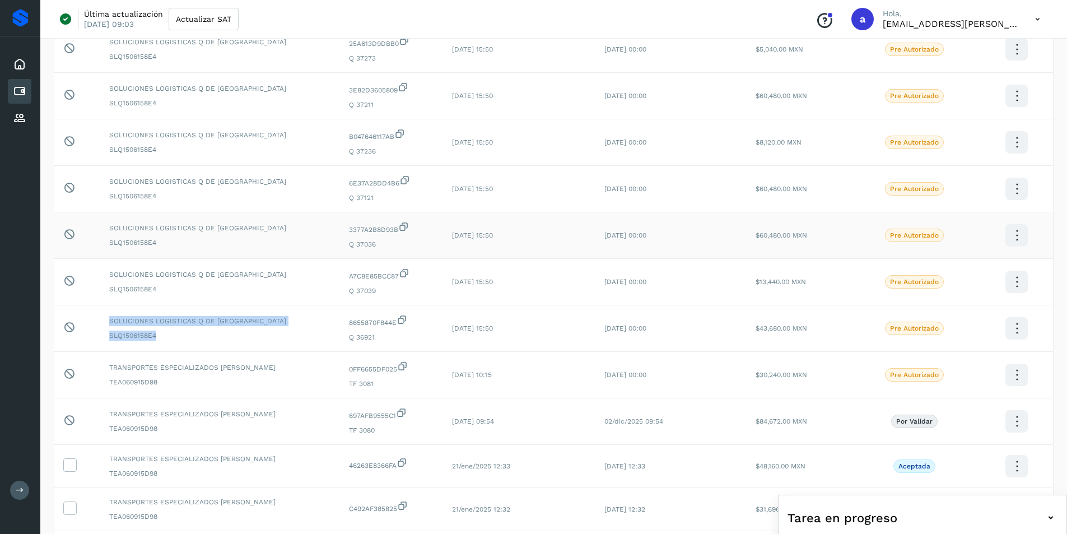
scroll to position [714, 0]
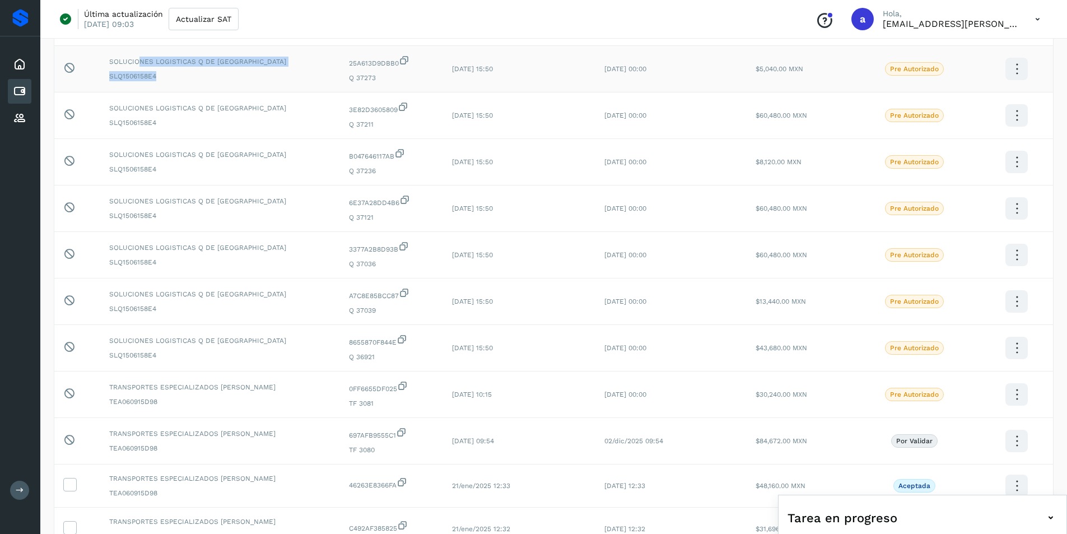
drag, startPoint x: 138, startPoint y: 68, endPoint x: 184, endPoint y: 69, distance: 46.5
click at [184, 69] on div "SOLUCIONES LOGISTICAS Q DE MEXICO SLQ1506158E4" at bounding box center [220, 69] width 222 height 25
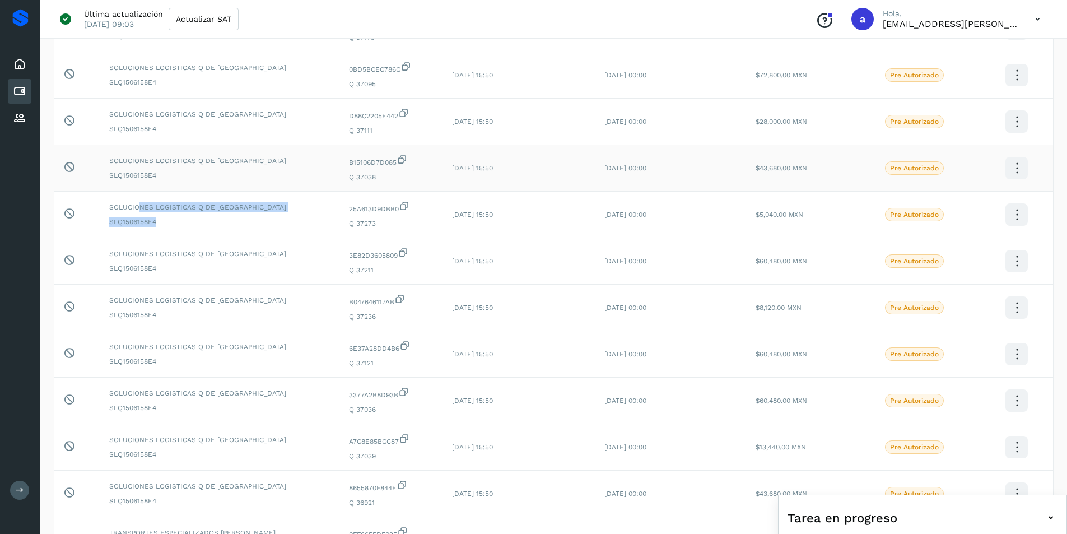
scroll to position [546, 0]
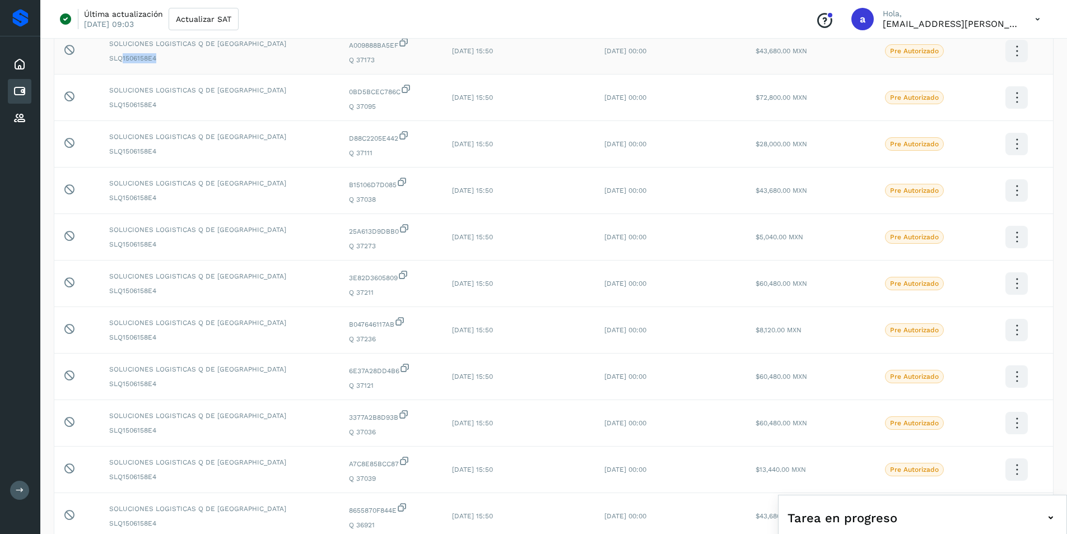
drag, startPoint x: 122, startPoint y: 53, endPoint x: 169, endPoint y: 55, distance: 47.6
click at [169, 55] on span "SLQ1506158E4" at bounding box center [220, 58] width 222 height 10
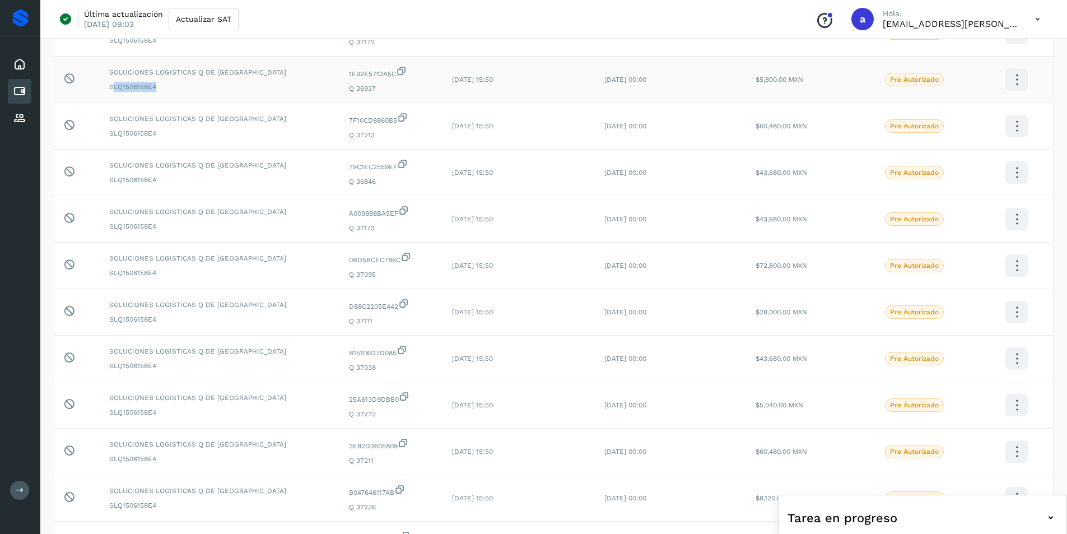
drag, startPoint x: 116, startPoint y: 83, endPoint x: 175, endPoint y: 85, distance: 59.4
click at [175, 85] on span "SLQ1506158E4" at bounding box center [220, 87] width 222 height 10
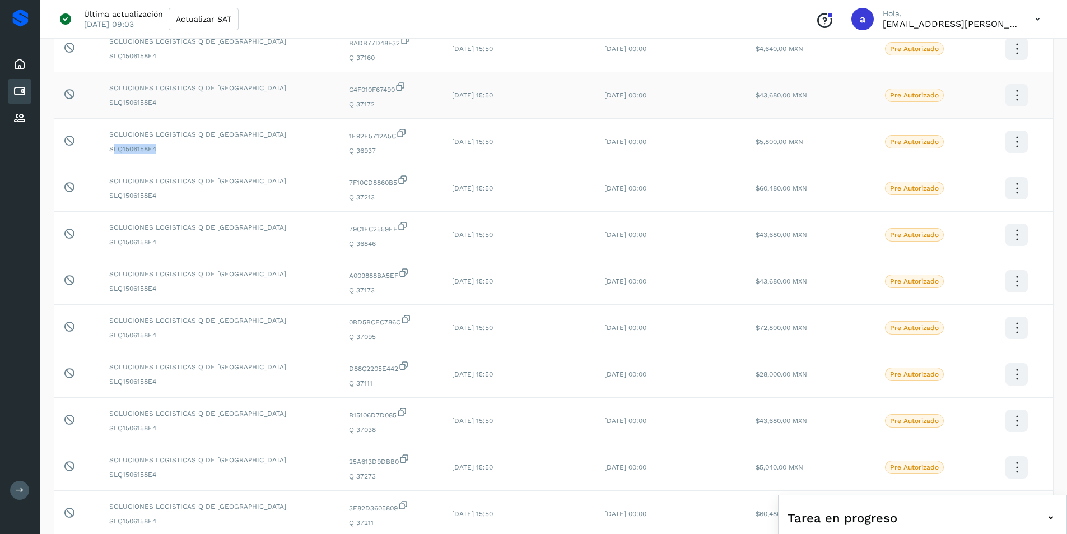
scroll to position [210, 0]
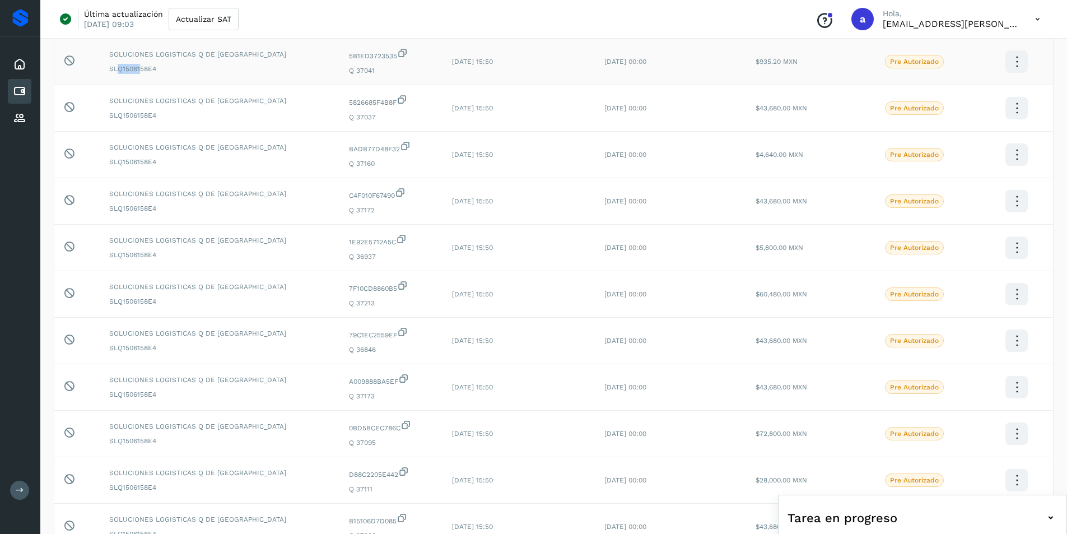
drag, startPoint x: 120, startPoint y: 67, endPoint x: 165, endPoint y: 68, distance: 44.8
click at [162, 68] on span "SLQ1506158E4" at bounding box center [220, 69] width 222 height 10
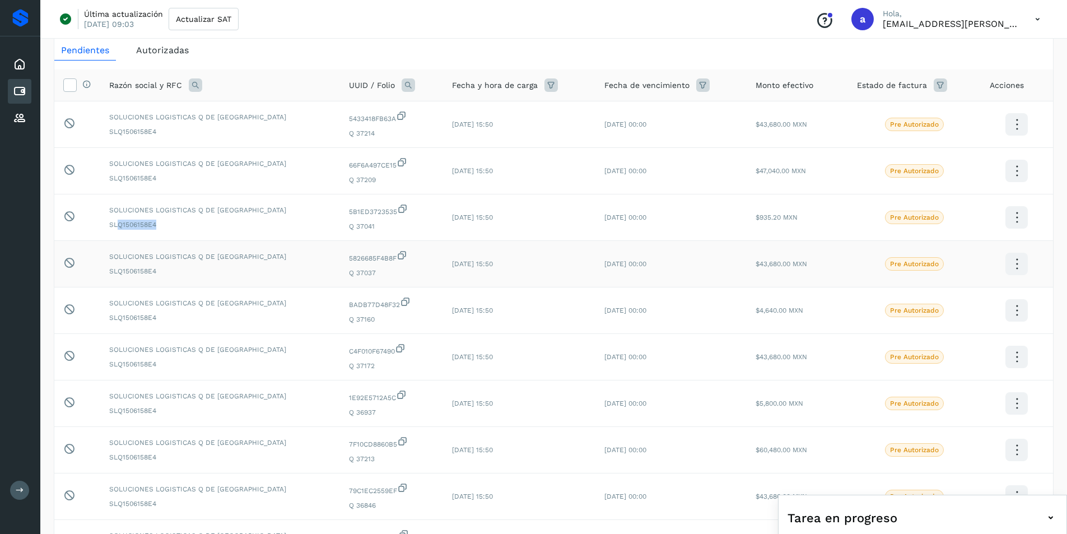
scroll to position [42, 0]
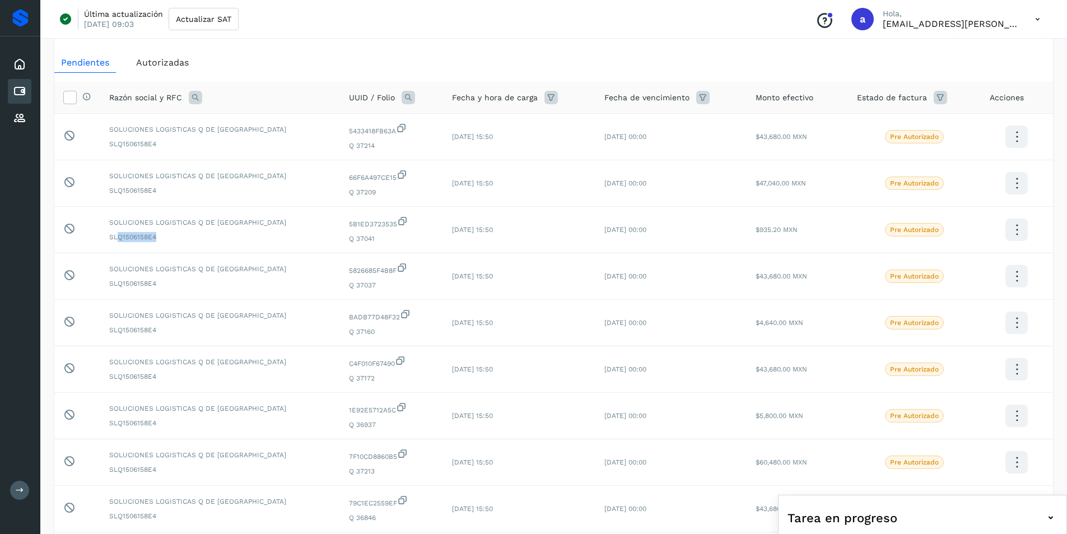
click at [16, 486] on icon at bounding box center [20, 490] width 8 height 8
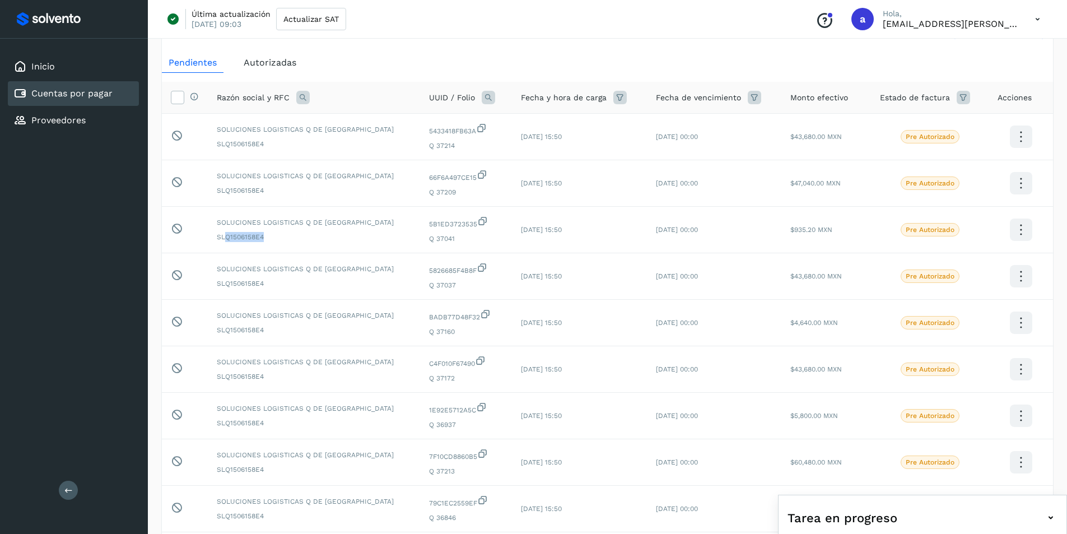
click at [69, 491] on icon at bounding box center [68, 490] width 8 height 8
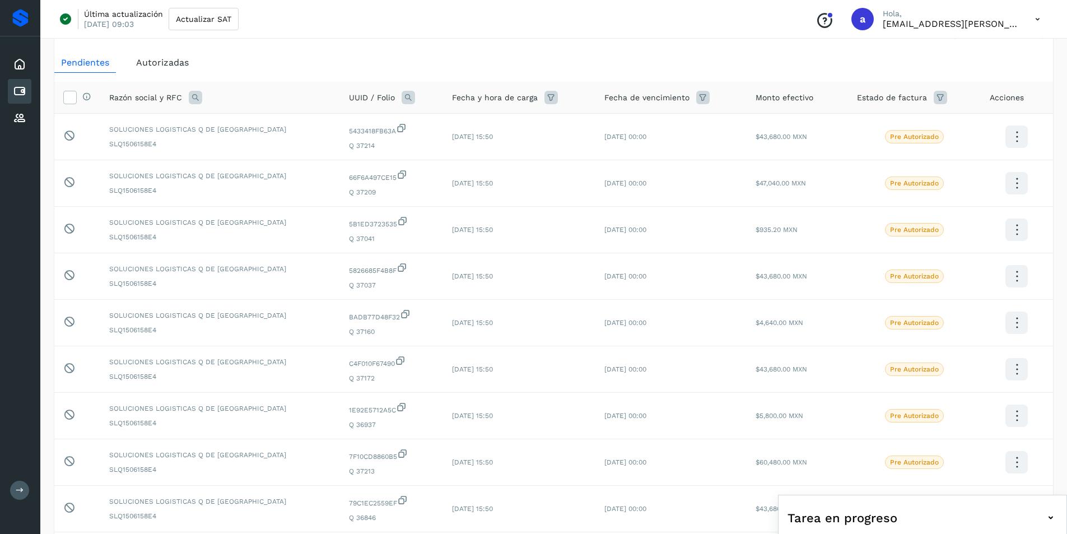
click at [1049, 21] on div "Última actualización [DATE] 09:03 Actualizar SAT Conoce nuestros beneficios a H…" at bounding box center [553, 19] width 1027 height 39
click at [1044, 21] on icon at bounding box center [1037, 19] width 23 height 23
click at [947, 72] on div "Cerrar sesión" at bounding box center [981, 72] width 133 height 21
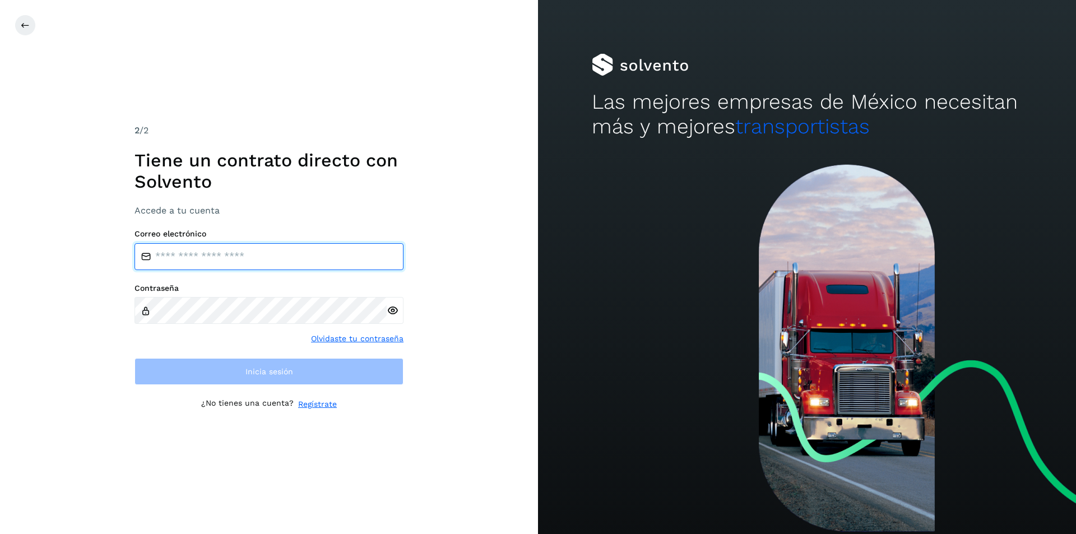
type input "**********"
